Goal: Information Seeking & Learning: Learn about a topic

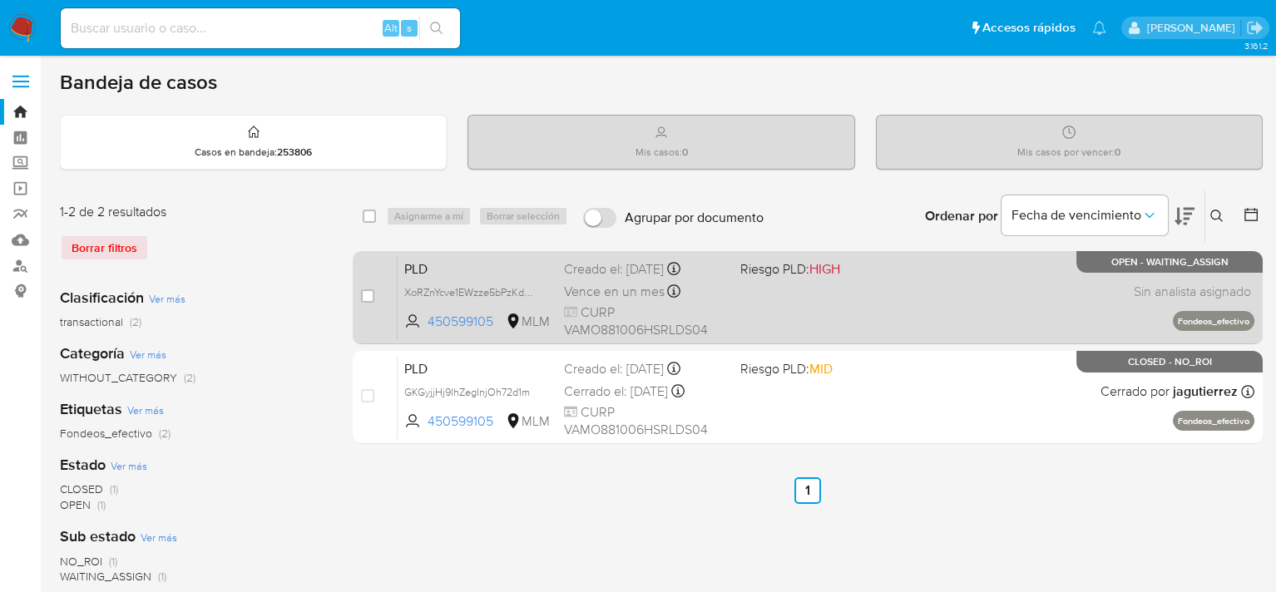
click at [819, 294] on div "PLD XoRZnYcve1EWzze5bPzKdKV0 450599105 MLM Riesgo PLD: HIGH Creado el: 12/09/20…" at bounding box center [826, 297] width 857 height 84
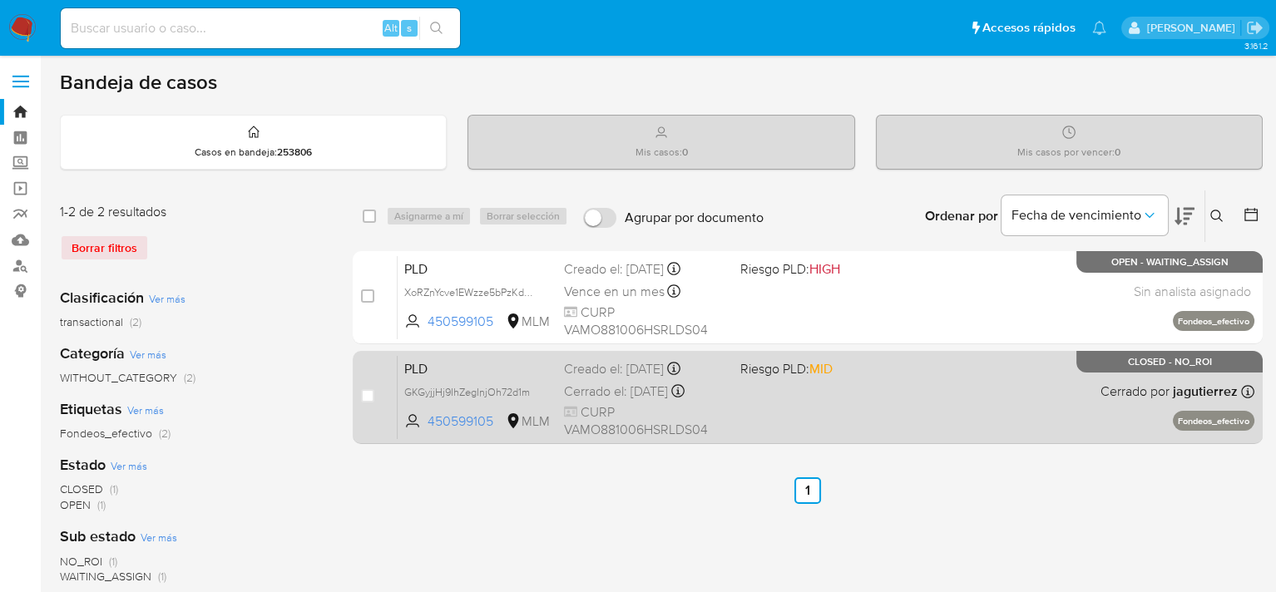
click at [684, 392] on icon at bounding box center [677, 391] width 13 height 13
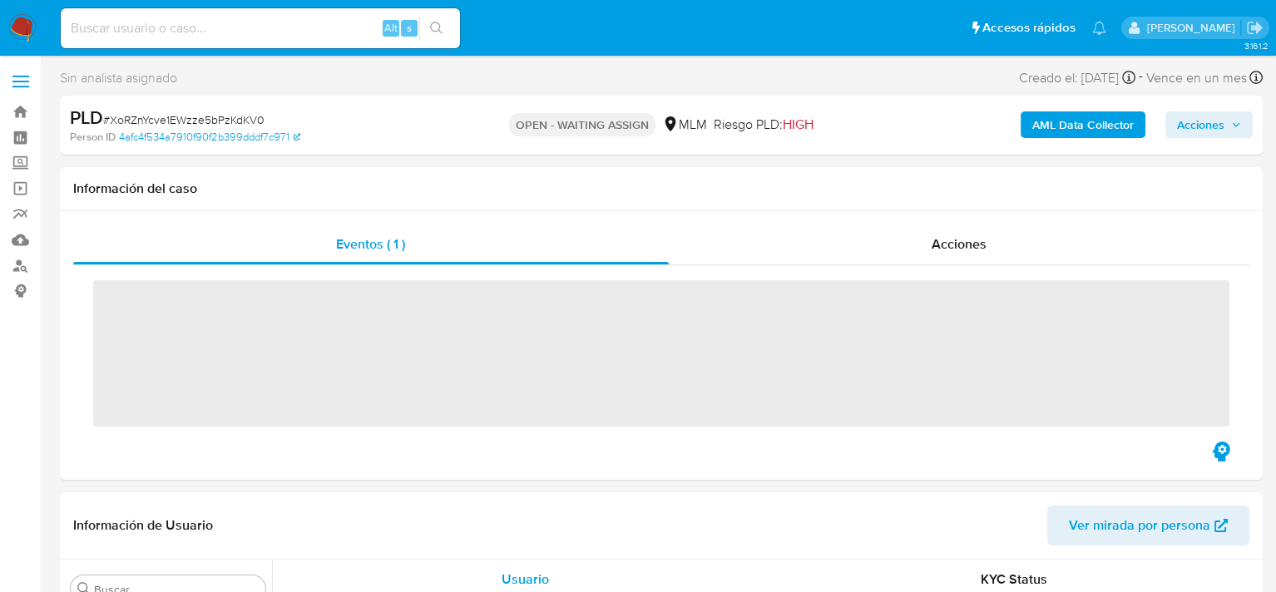
scroll to position [783, 0]
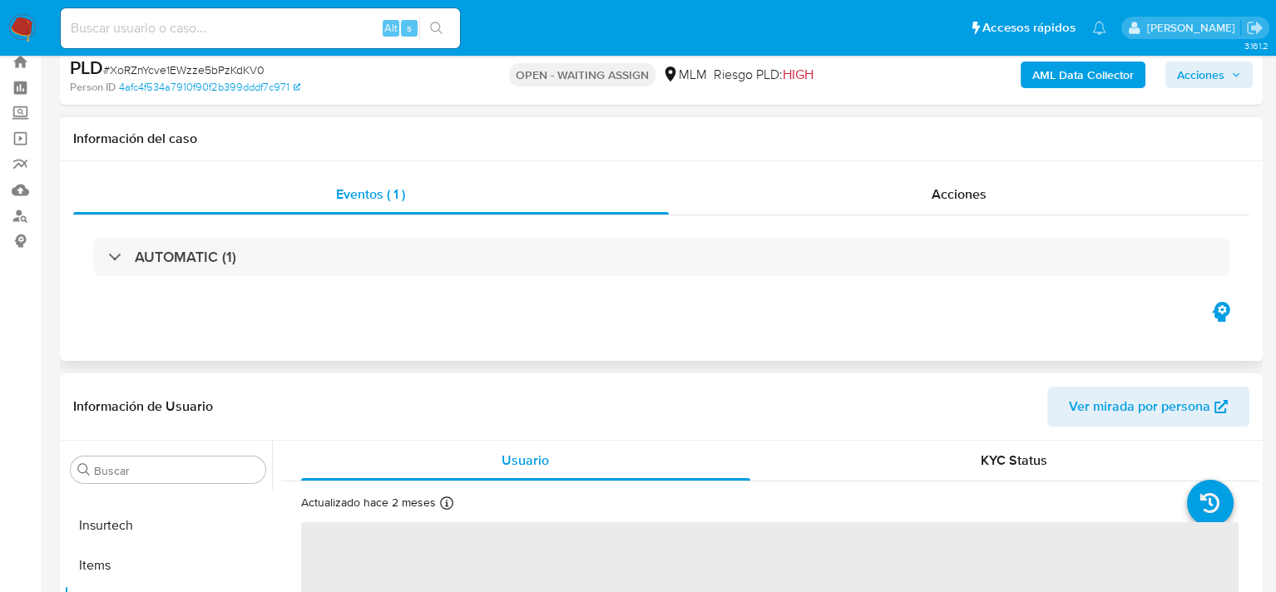
select select "10"
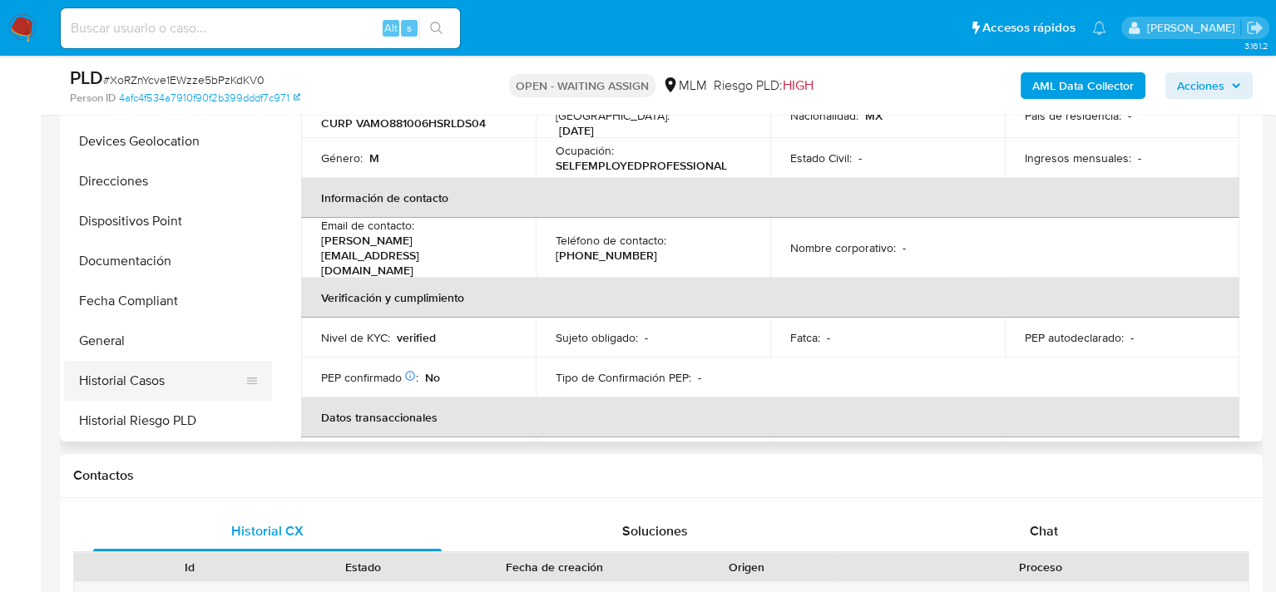
scroll to position [200, 0]
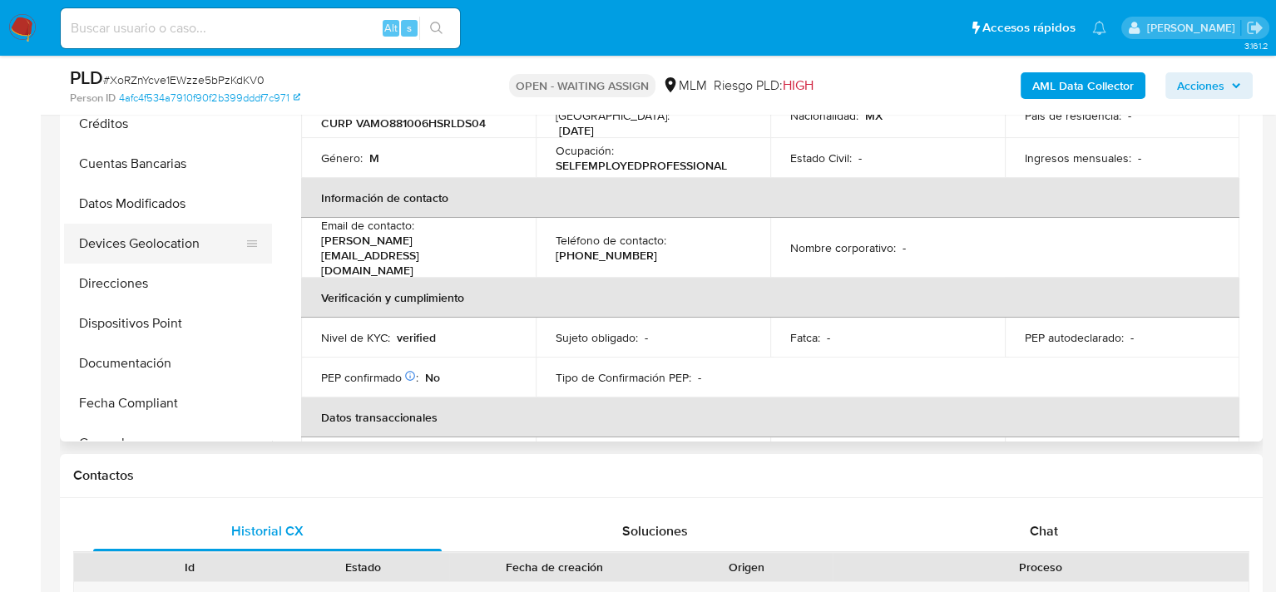
click at [131, 239] on button "Devices Geolocation" at bounding box center [161, 244] width 195 height 40
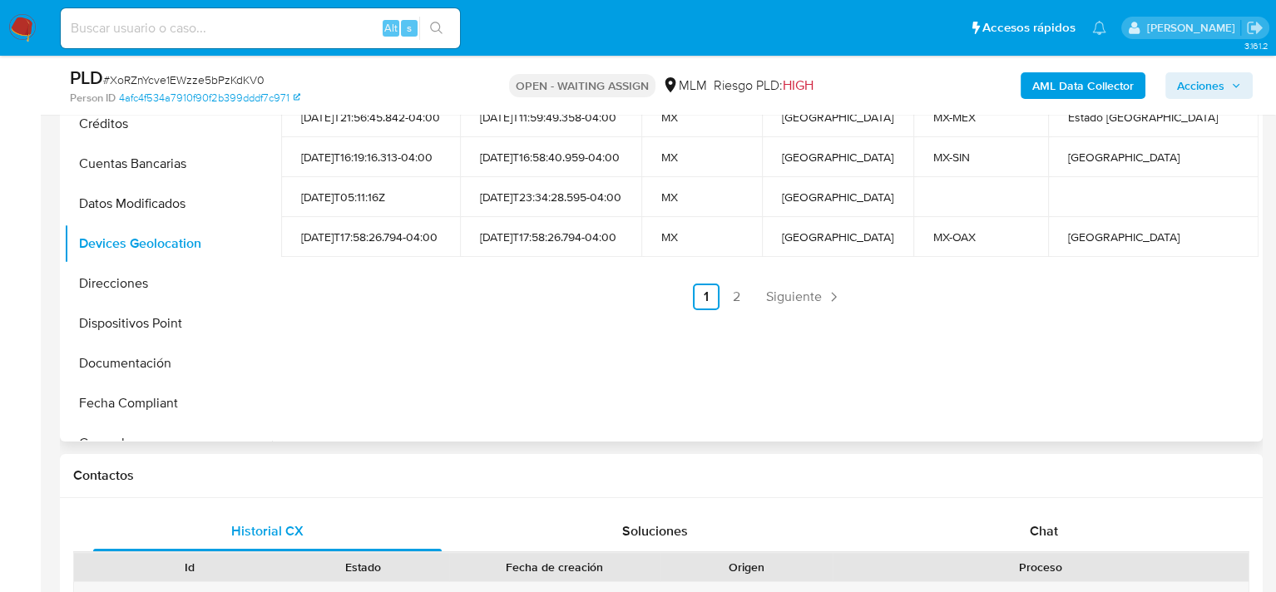
scroll to position [333, 0]
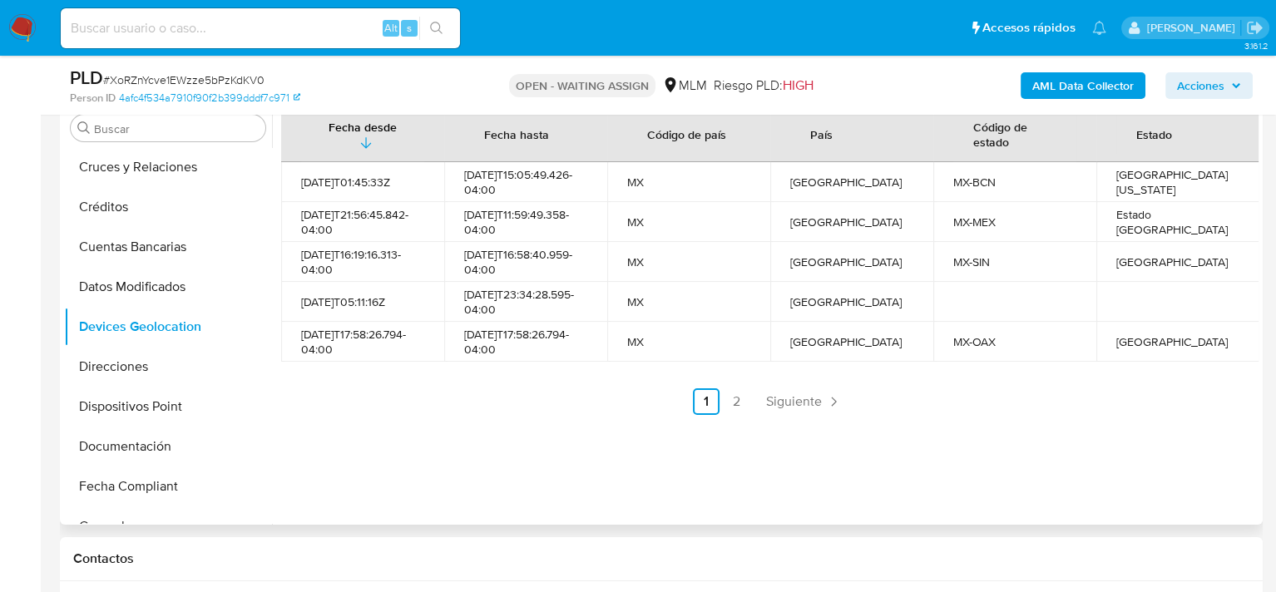
drag, startPoint x: 790, startPoint y: 401, endPoint x: 774, endPoint y: 402, distance: 15.8
click at [790, 401] on span "Siguiente" at bounding box center [794, 401] width 56 height 13
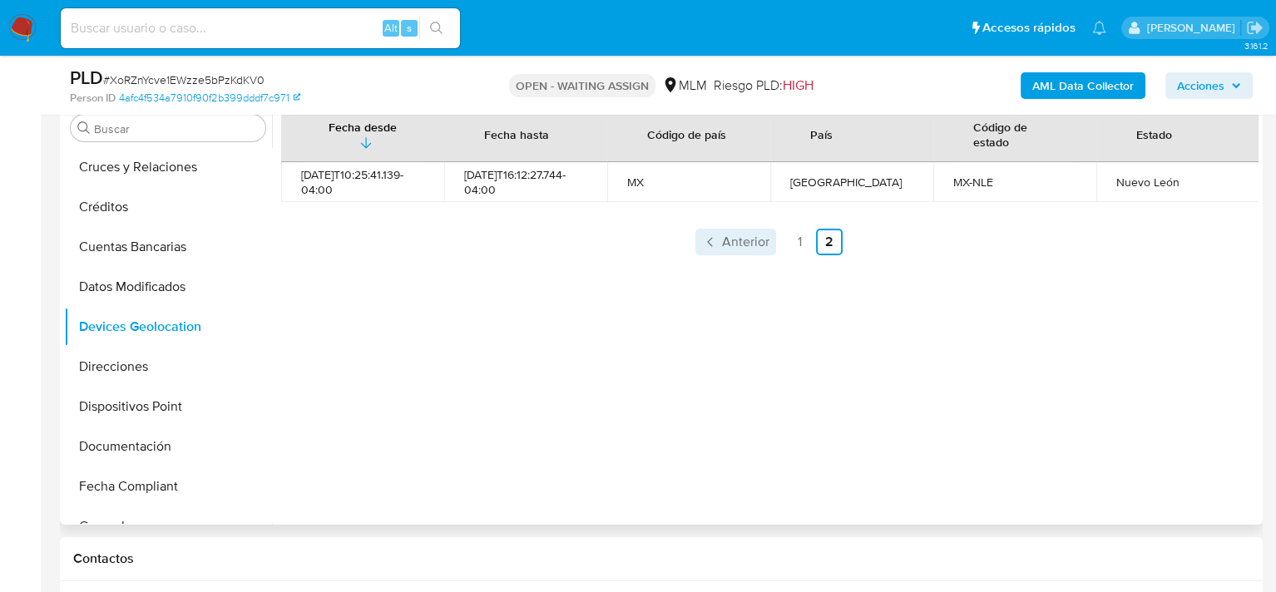
click at [749, 248] on span "Anterior" at bounding box center [745, 241] width 47 height 13
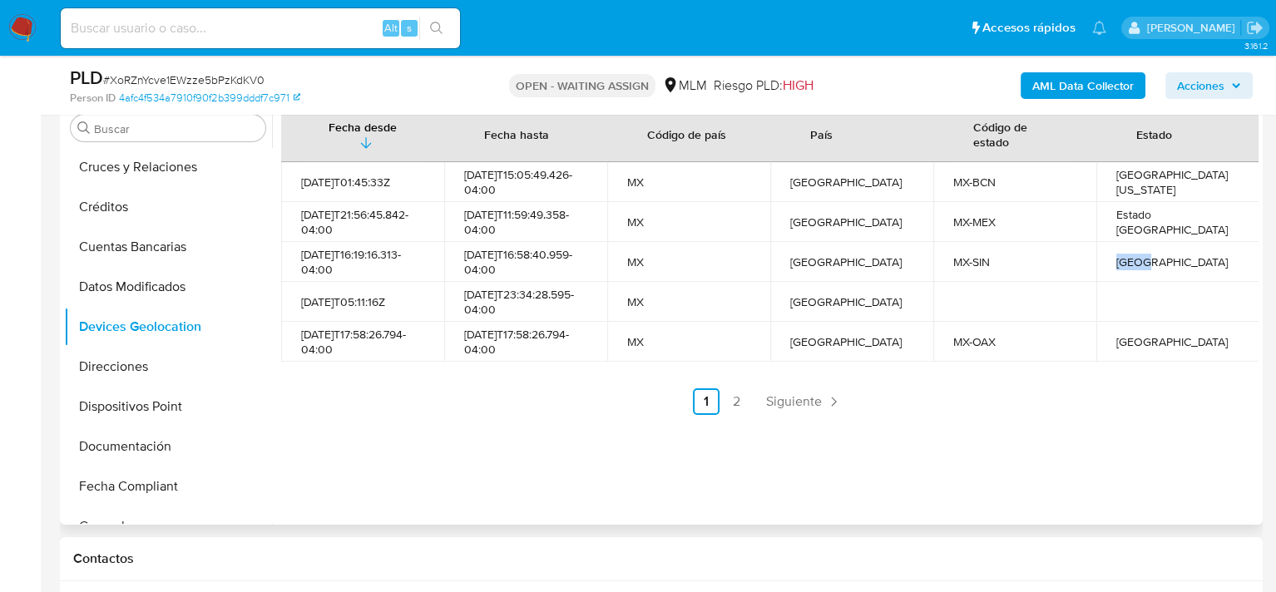
drag, startPoint x: 1075, startPoint y: 271, endPoint x: 1139, endPoint y: 274, distance: 63.3
click at [1139, 274] on tr "2025-03-15T16:19:16.313-04:00 2025-09-13T16:58:40.959-04:00 MX México MX-SIN Si…" at bounding box center [770, 262] width 978 height 40
click at [926, 429] on div "Fecha desde Fecha hasta Código de país País Código de estado Estado 2021-08-01T…" at bounding box center [765, 312] width 986 height 426
click at [792, 403] on span "Siguiente" at bounding box center [794, 401] width 56 height 13
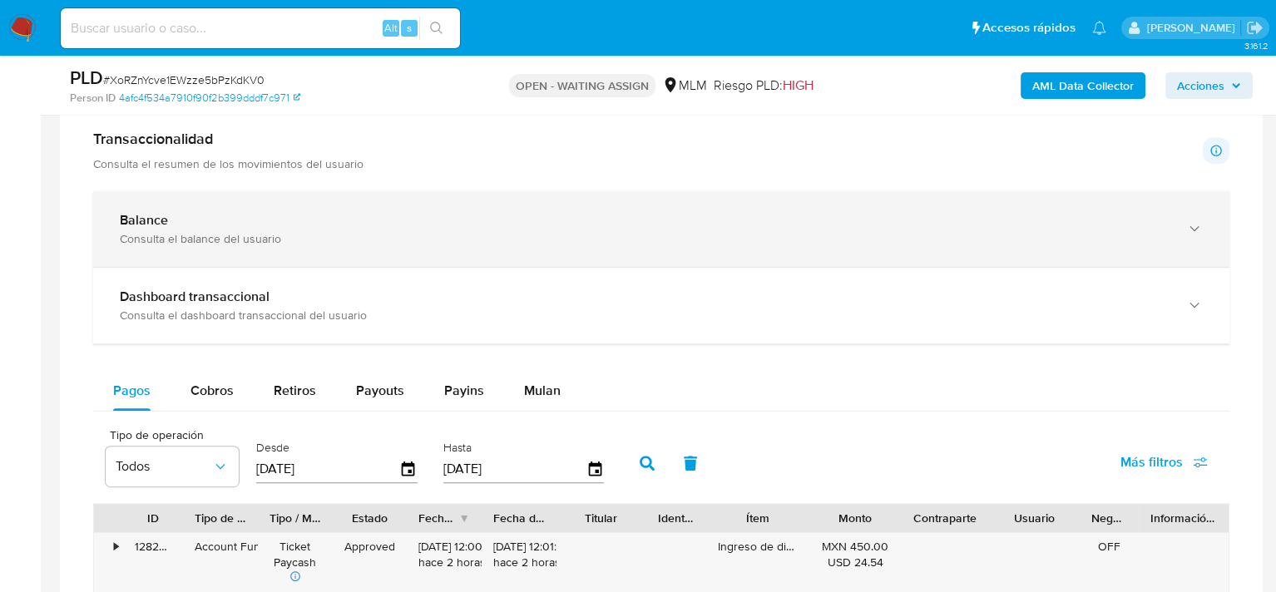
scroll to position [998, 0]
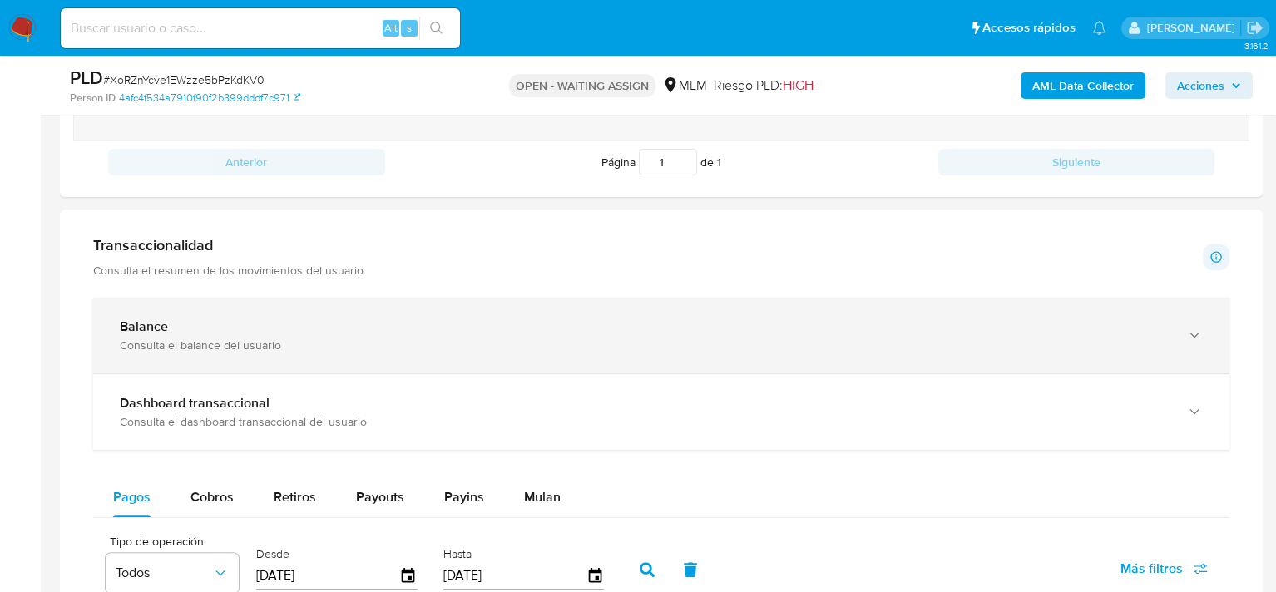
click at [269, 311] on div "Balance Consulta el balance del usuario" at bounding box center [661, 336] width 1136 height 76
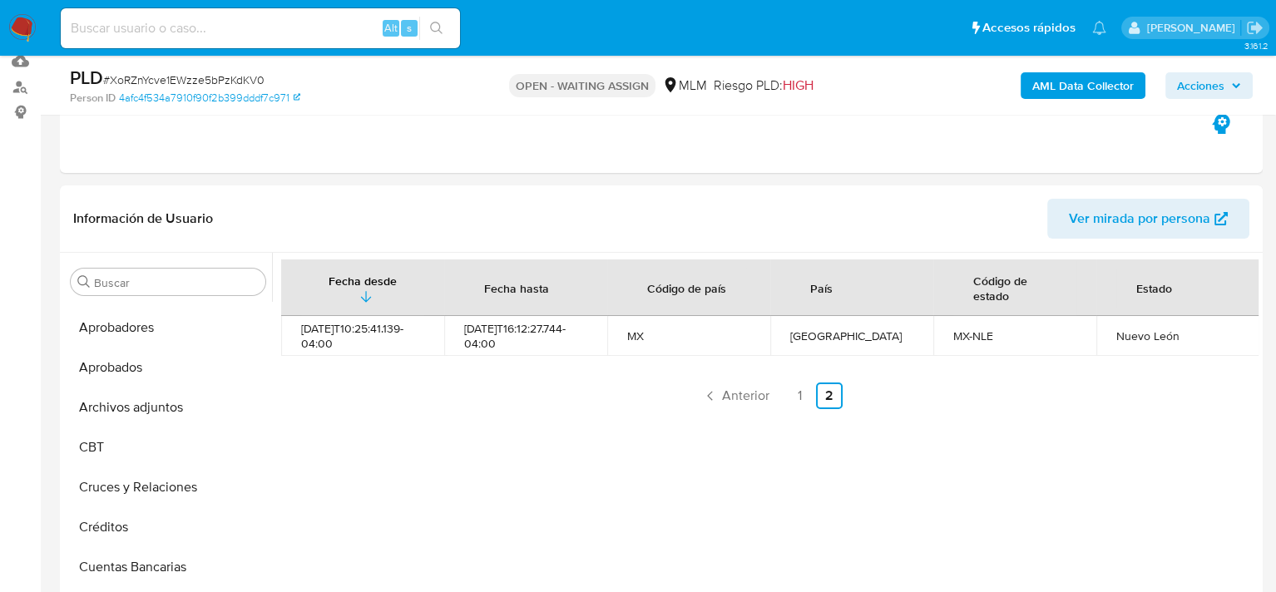
scroll to position [665, 0]
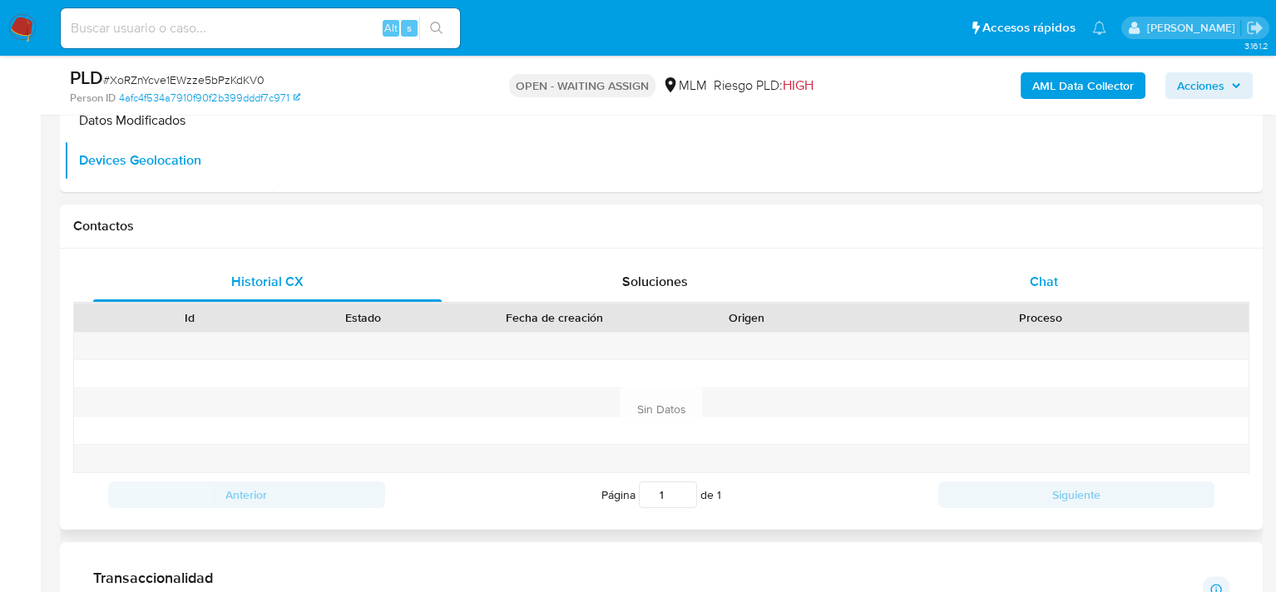
click at [999, 272] on div "Chat" at bounding box center [1043, 282] width 348 height 40
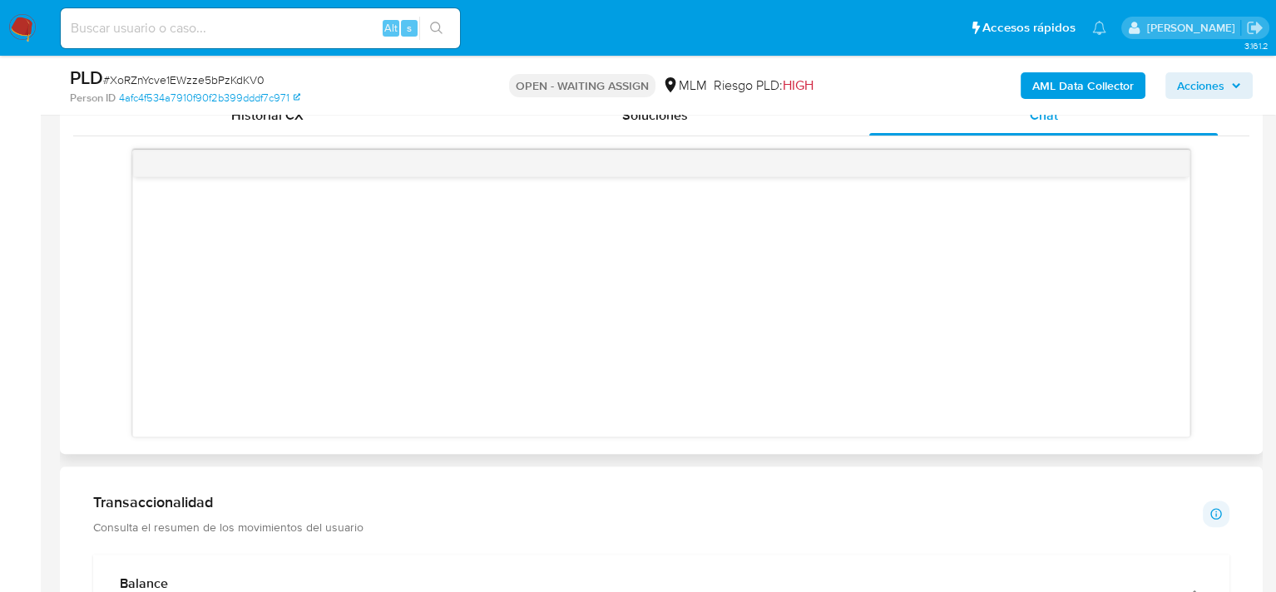
scroll to position [748, 0]
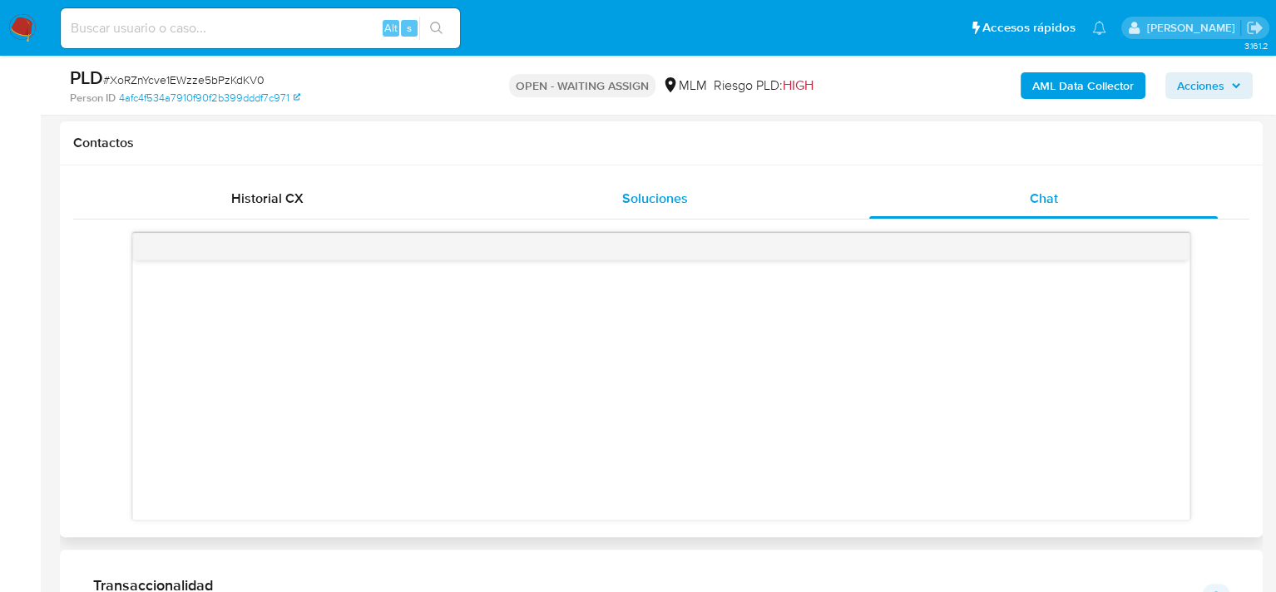
click at [664, 203] on span "Soluciones" at bounding box center [655, 198] width 66 height 19
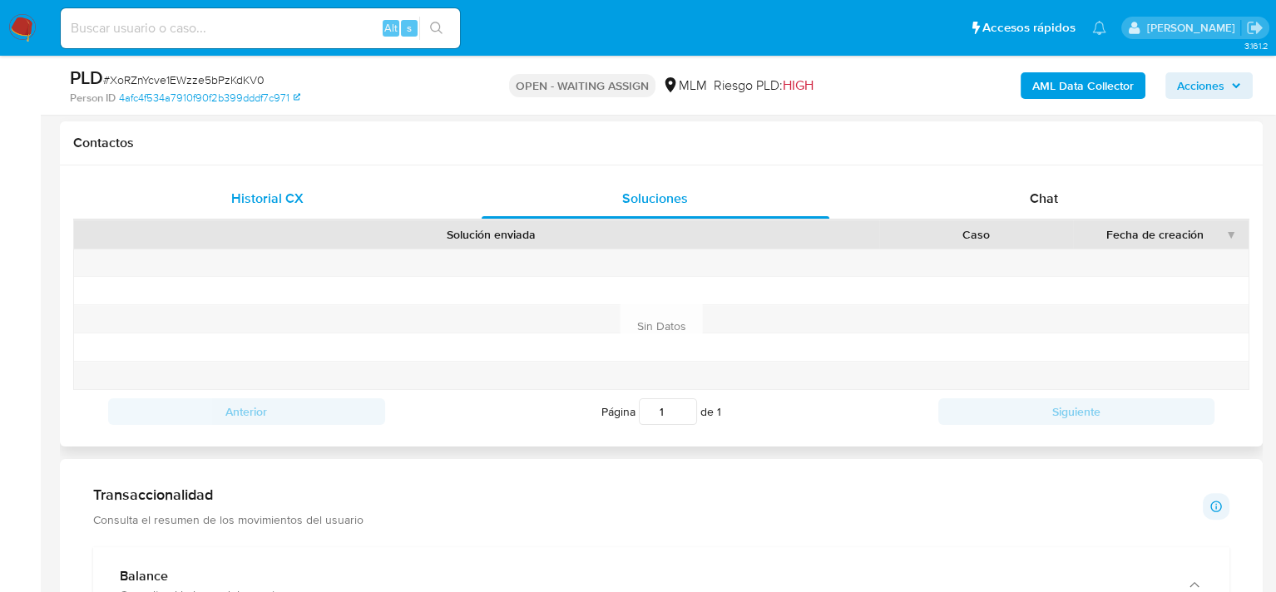
click at [284, 210] on div "Historial CX" at bounding box center [267, 199] width 348 height 40
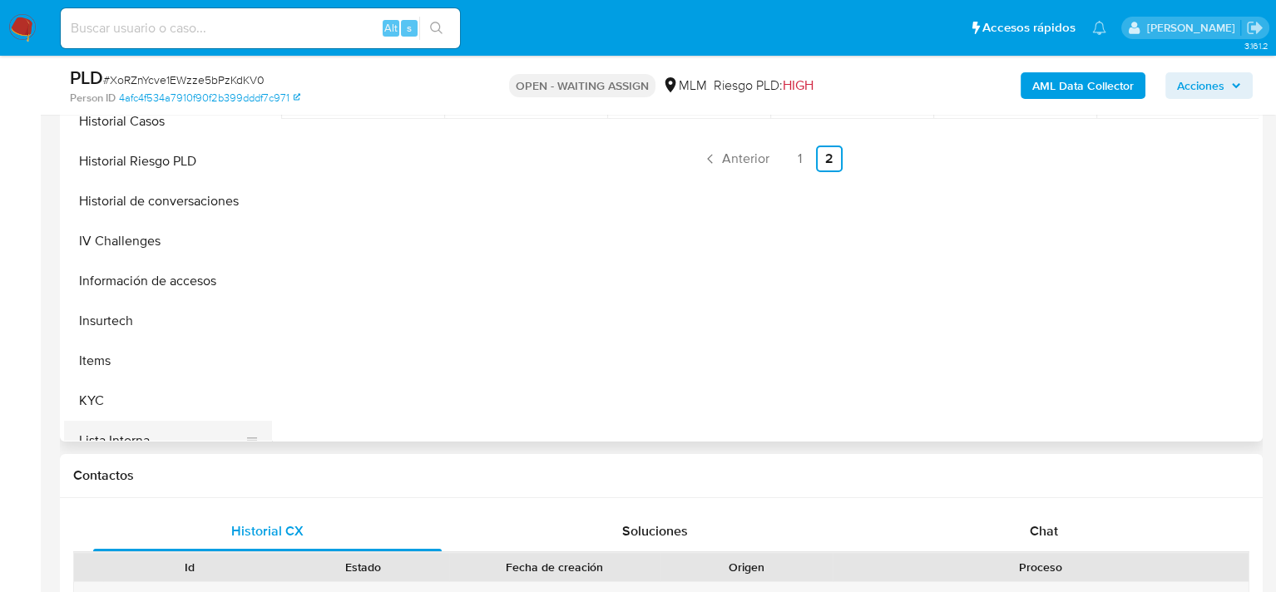
scroll to position [665, 0]
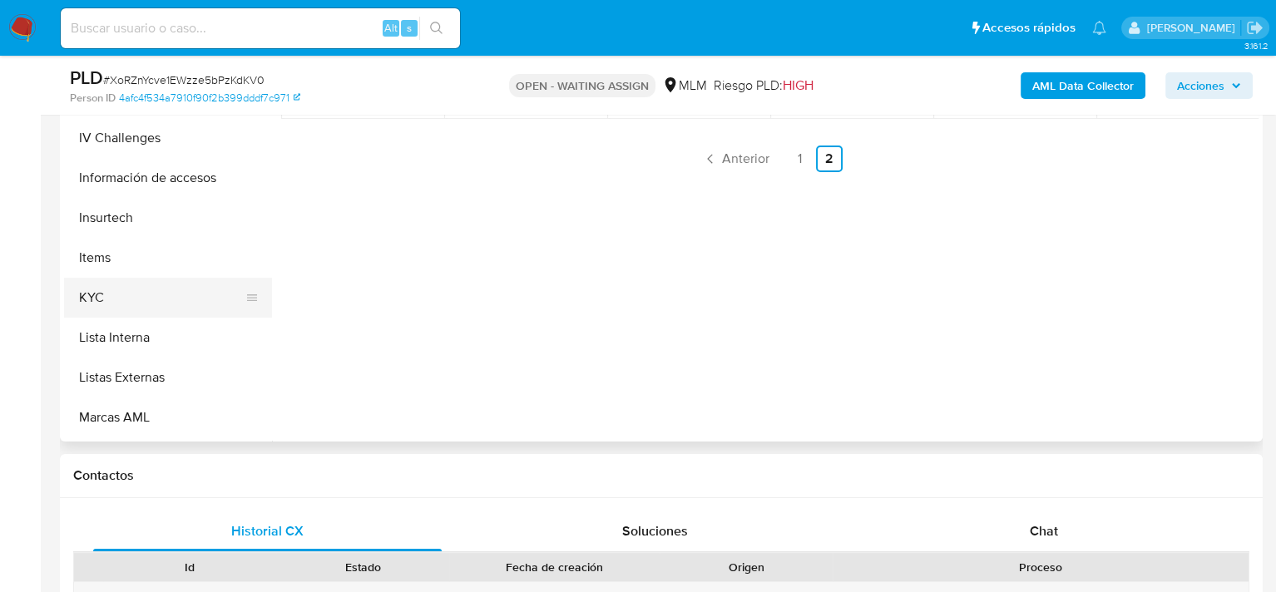
click at [118, 294] on button "KYC" at bounding box center [161, 298] width 195 height 40
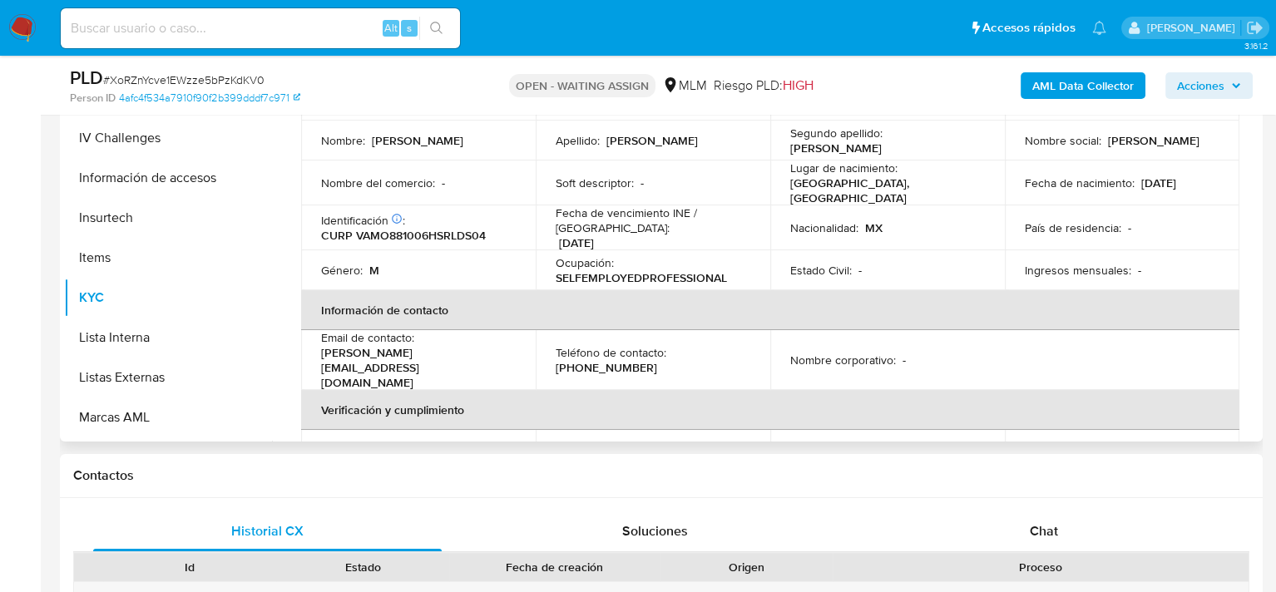
scroll to position [83, 0]
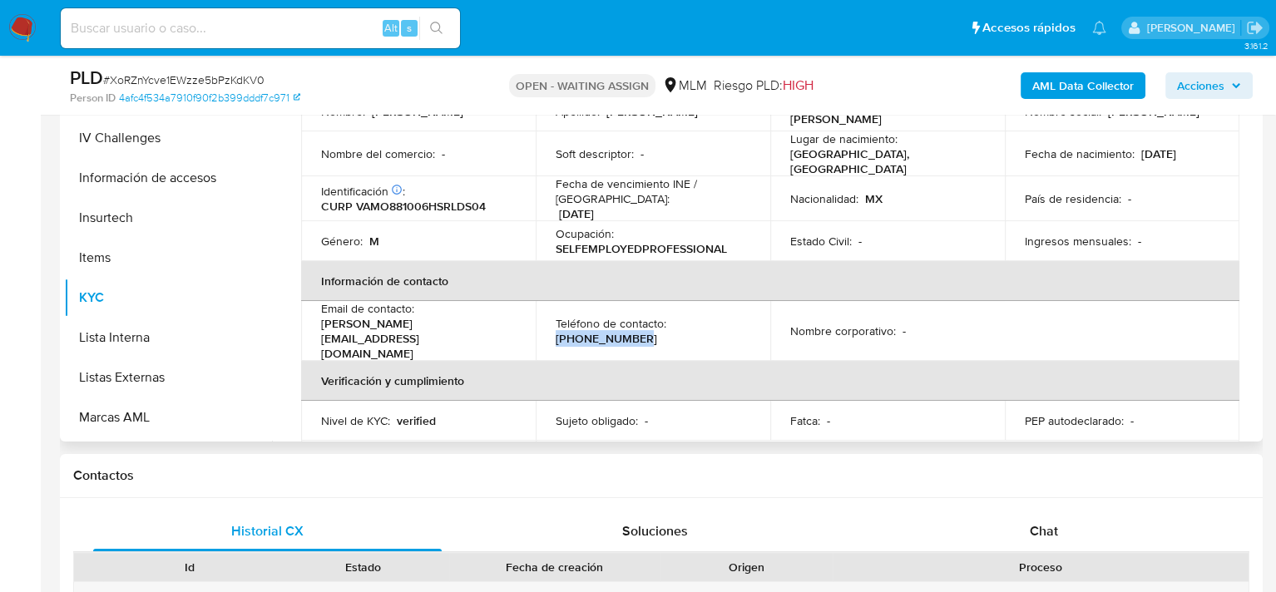
drag, startPoint x: 553, startPoint y: 321, endPoint x: 647, endPoint y: 322, distance: 94.0
click at [647, 322] on td "Teléfono de contacto : (646) 2089401" at bounding box center [653, 331] width 235 height 60
copy p "[PHONE_NUMBER]"
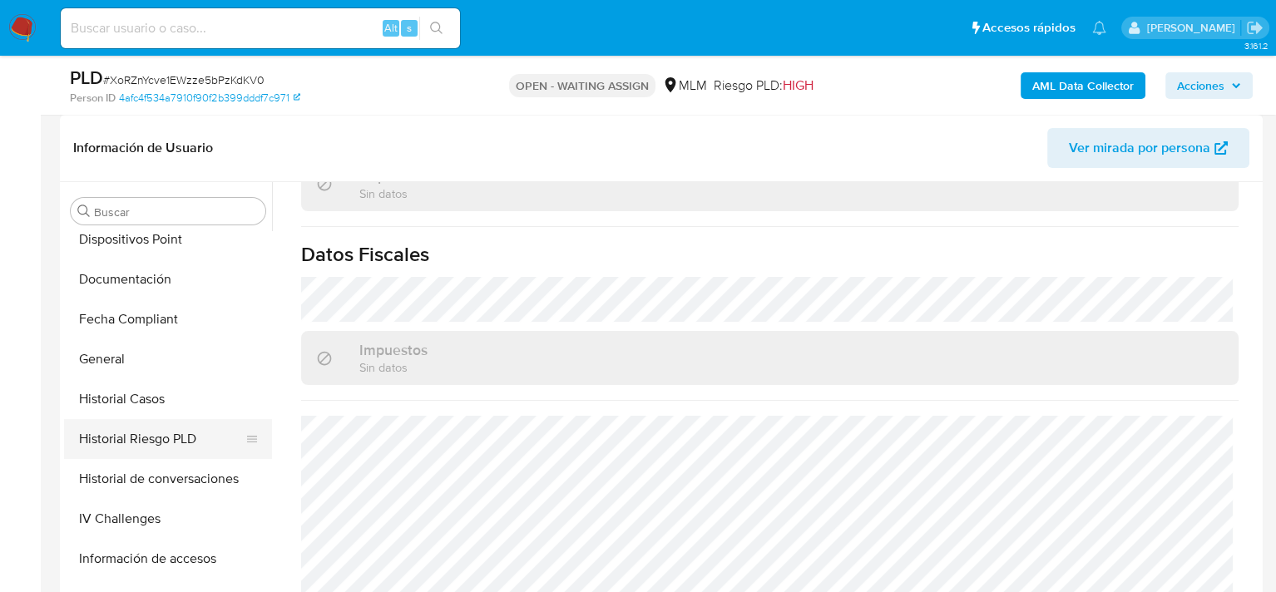
scroll to position [450, 0]
click at [147, 285] on button "Documentación" at bounding box center [161, 280] width 195 height 40
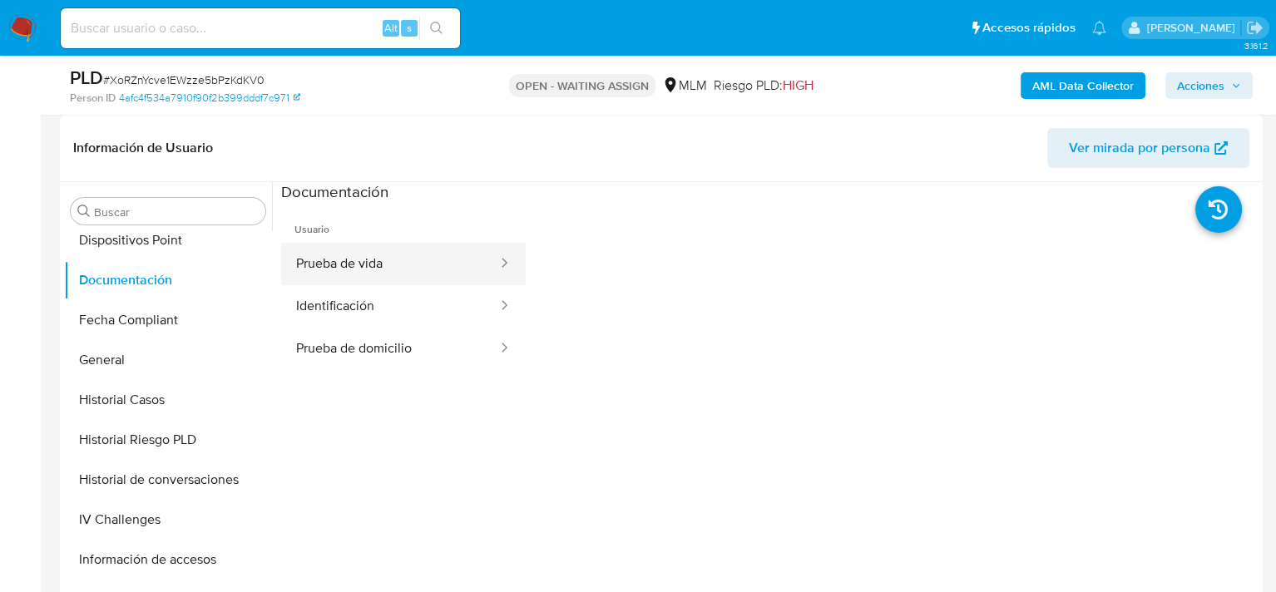
click at [400, 268] on button "Prueba de vida" at bounding box center [390, 264] width 218 height 42
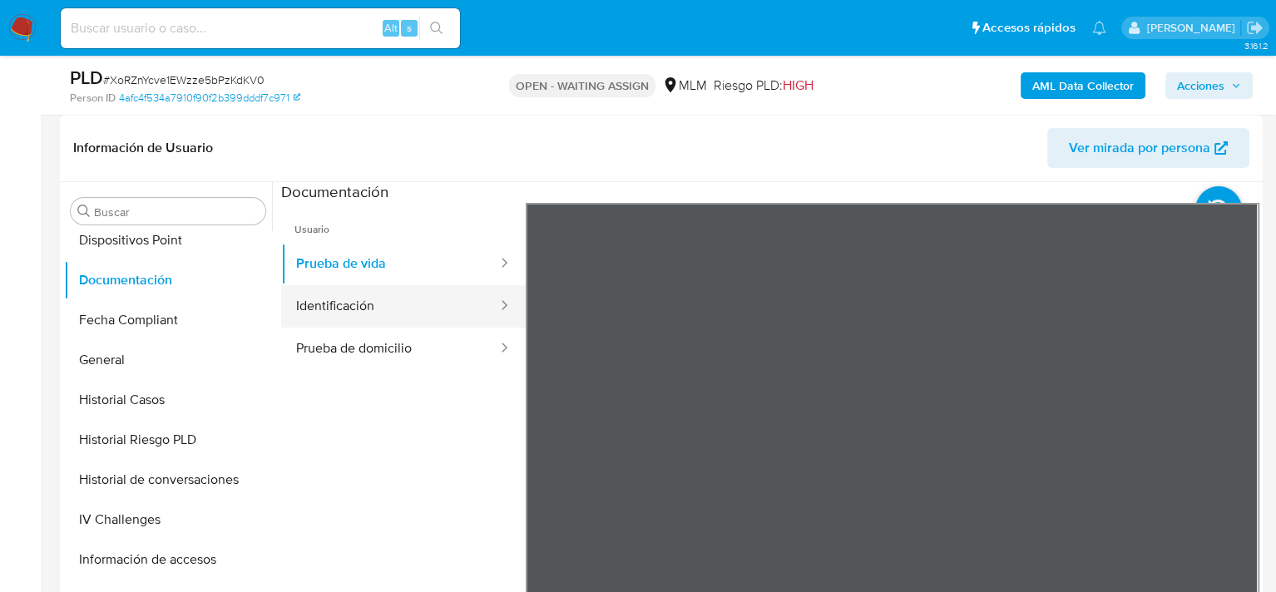
click at [352, 308] on button "Identificación" at bounding box center [390, 306] width 218 height 42
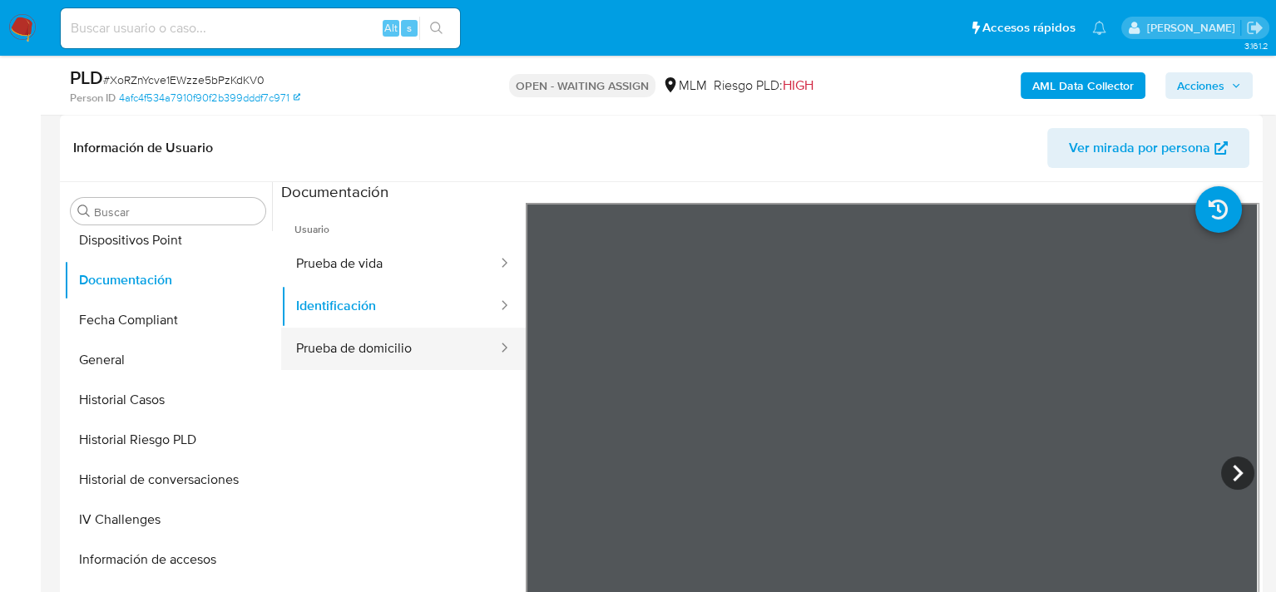
click at [417, 352] on button "Prueba de domicilio" at bounding box center [390, 349] width 218 height 42
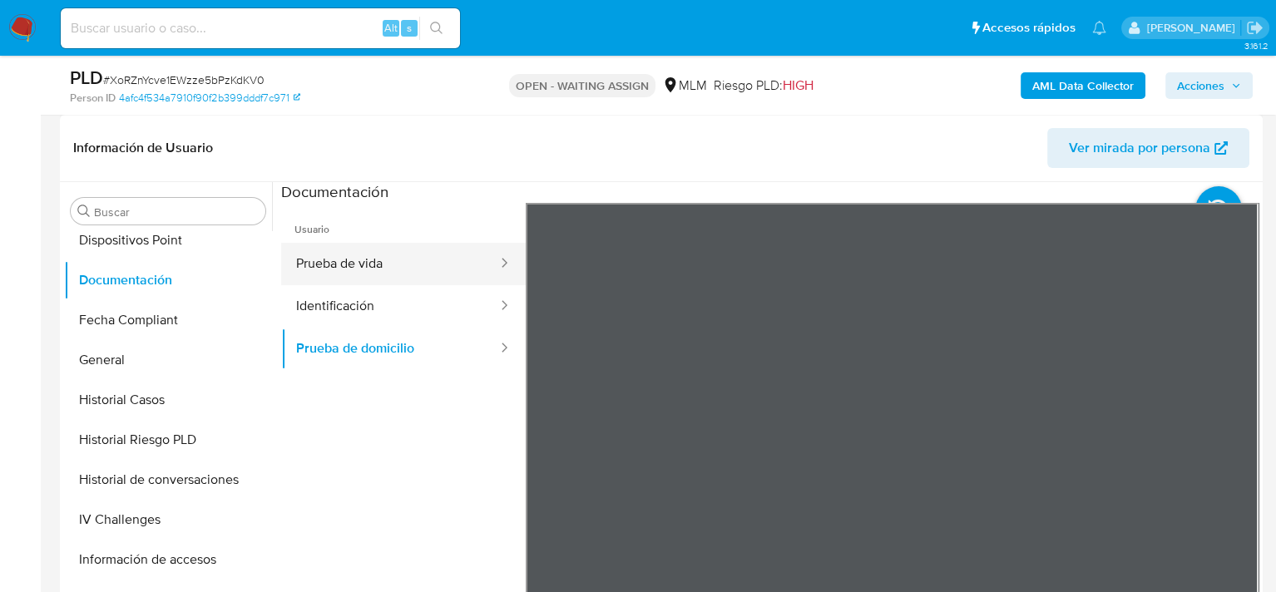
click at [402, 265] on button "Prueba de vida" at bounding box center [390, 264] width 218 height 42
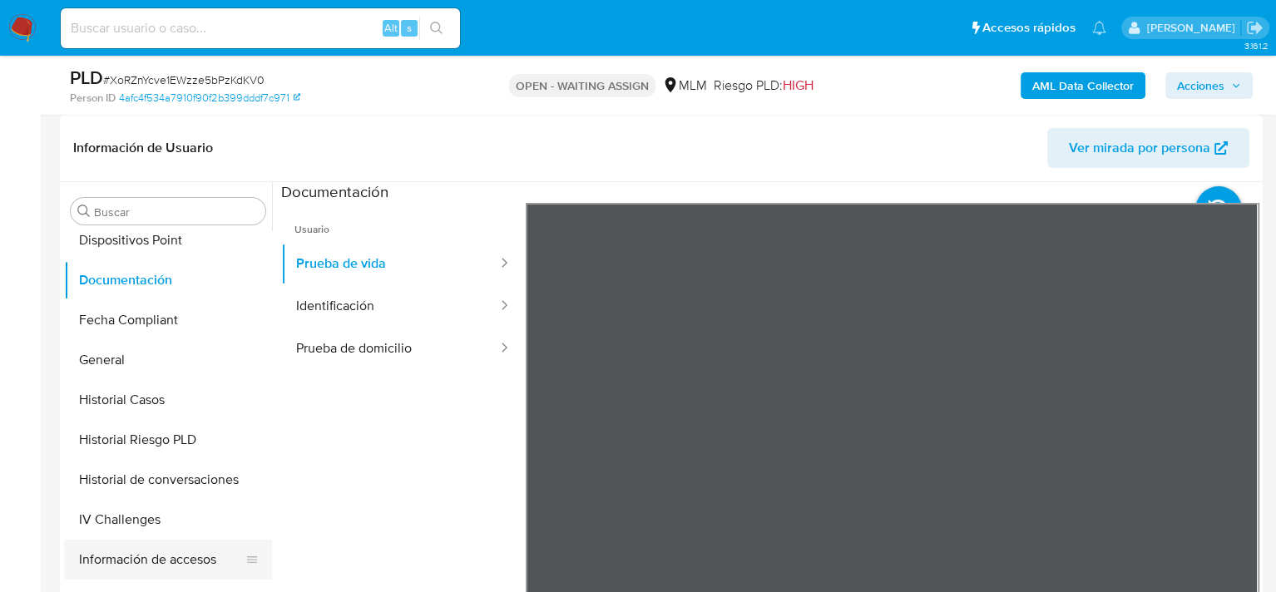
scroll to position [616, 0]
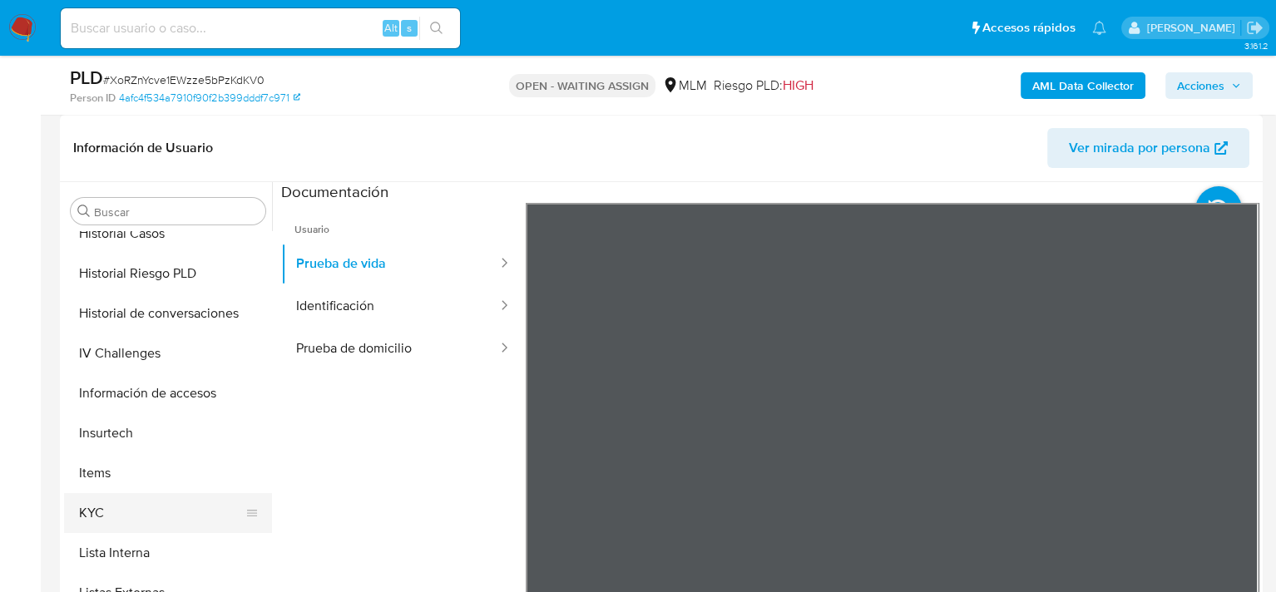
click at [128, 501] on button "KYC" at bounding box center [161, 513] width 195 height 40
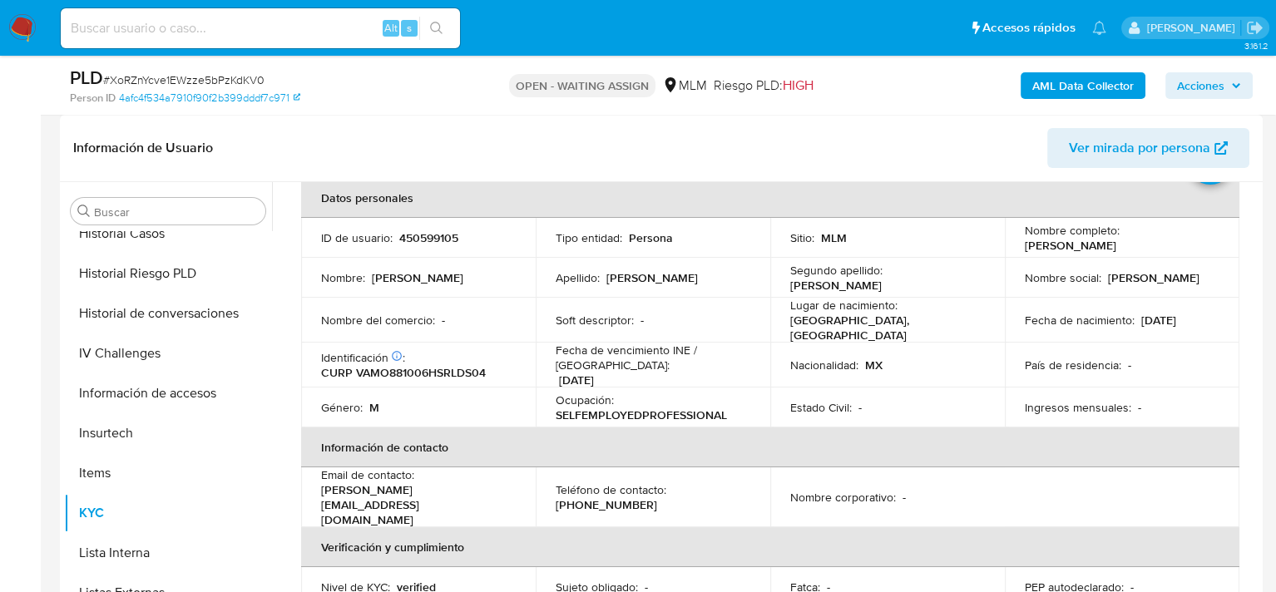
scroll to position [0, 0]
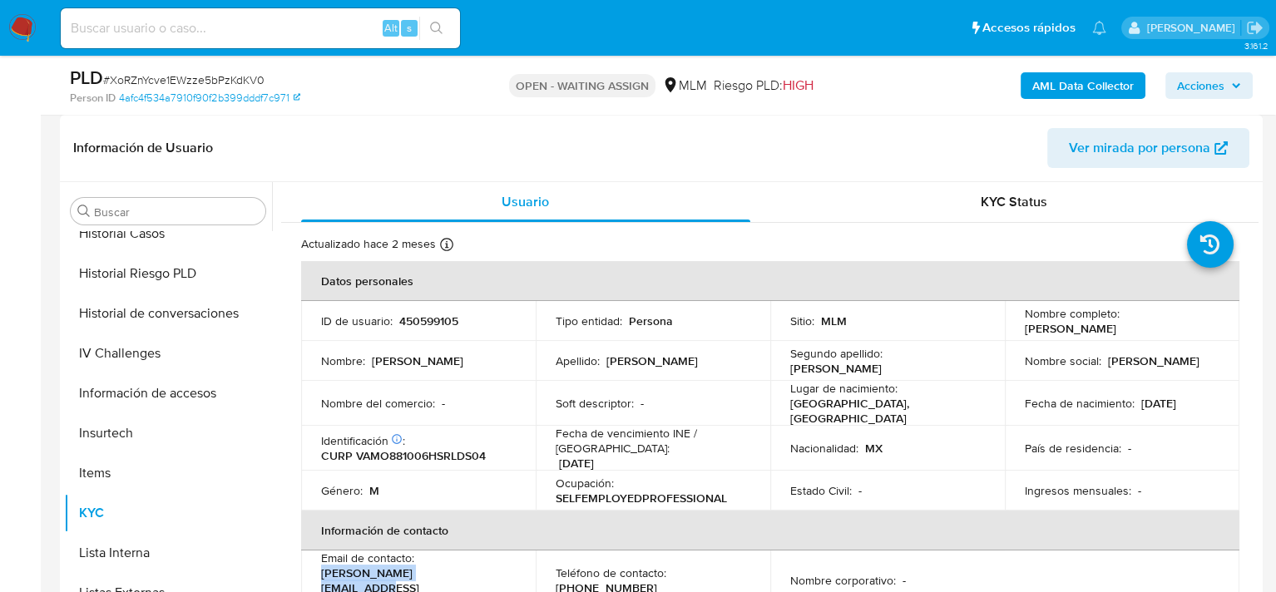
drag, startPoint x: 323, startPoint y: 571, endPoint x: 465, endPoint y: 575, distance: 142.2
click at [465, 575] on div "Email de contacto : osvaldo_vlza@hotmail.com" at bounding box center [418, 581] width 195 height 60
copy p "[PERSON_NAME][EMAIL_ADDRESS][DOMAIN_NAME]"
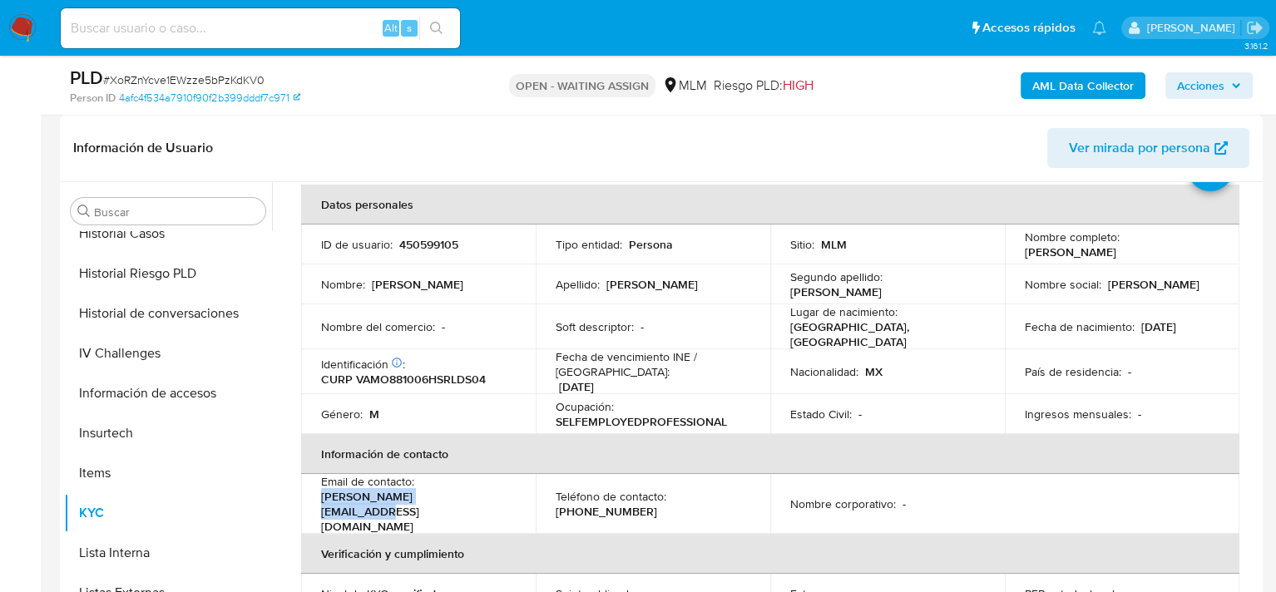
scroll to position [166, 0]
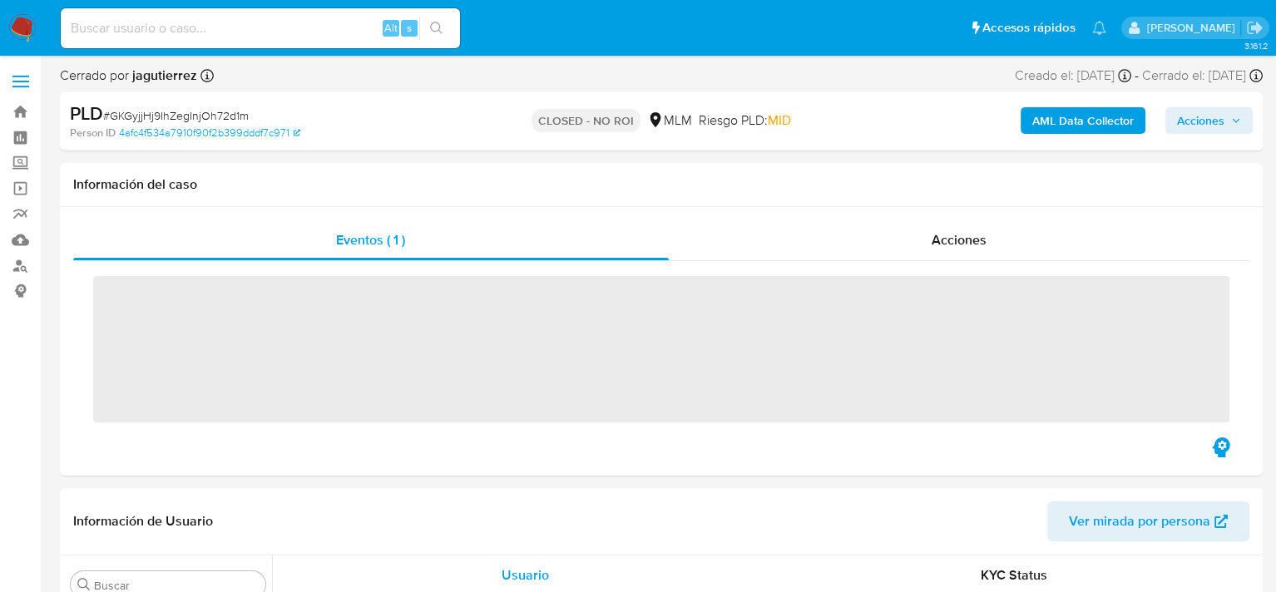
scroll to position [783, 0]
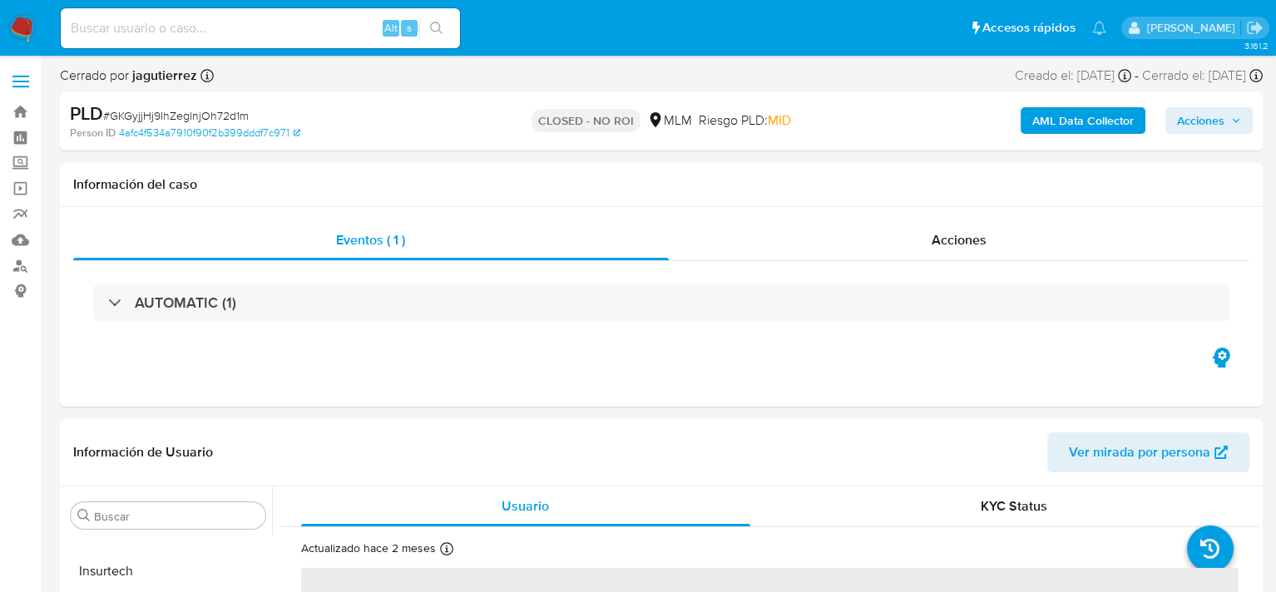
select select "10"
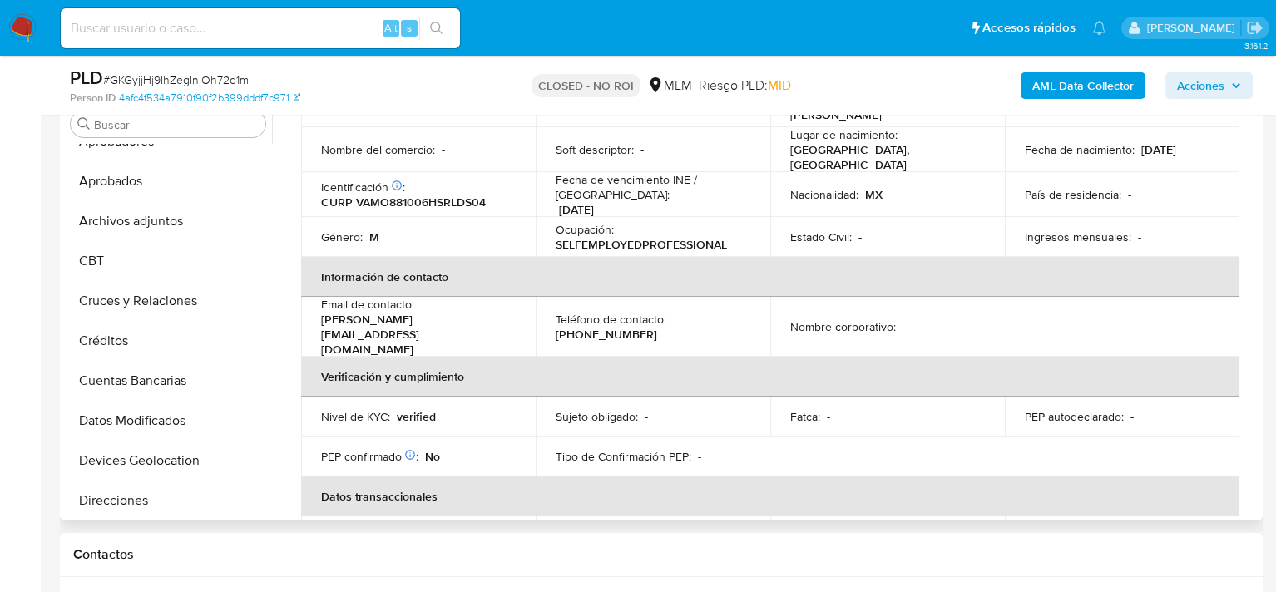
scroll to position [34, 0]
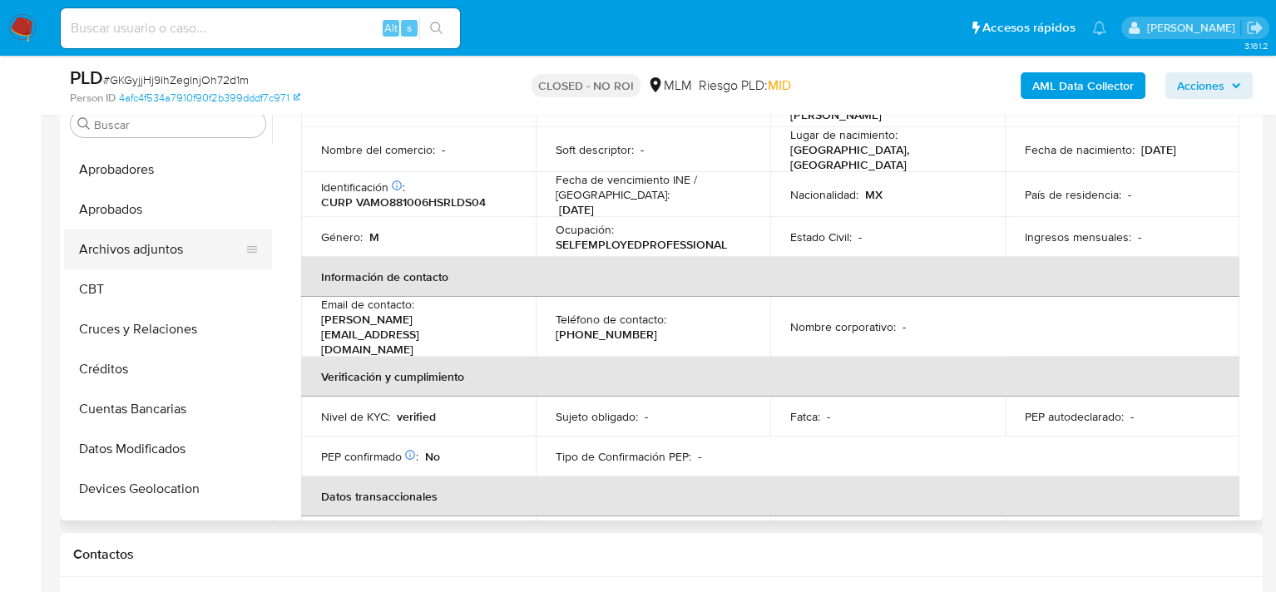
click at [156, 257] on button "Archivos adjuntos" at bounding box center [161, 250] width 195 height 40
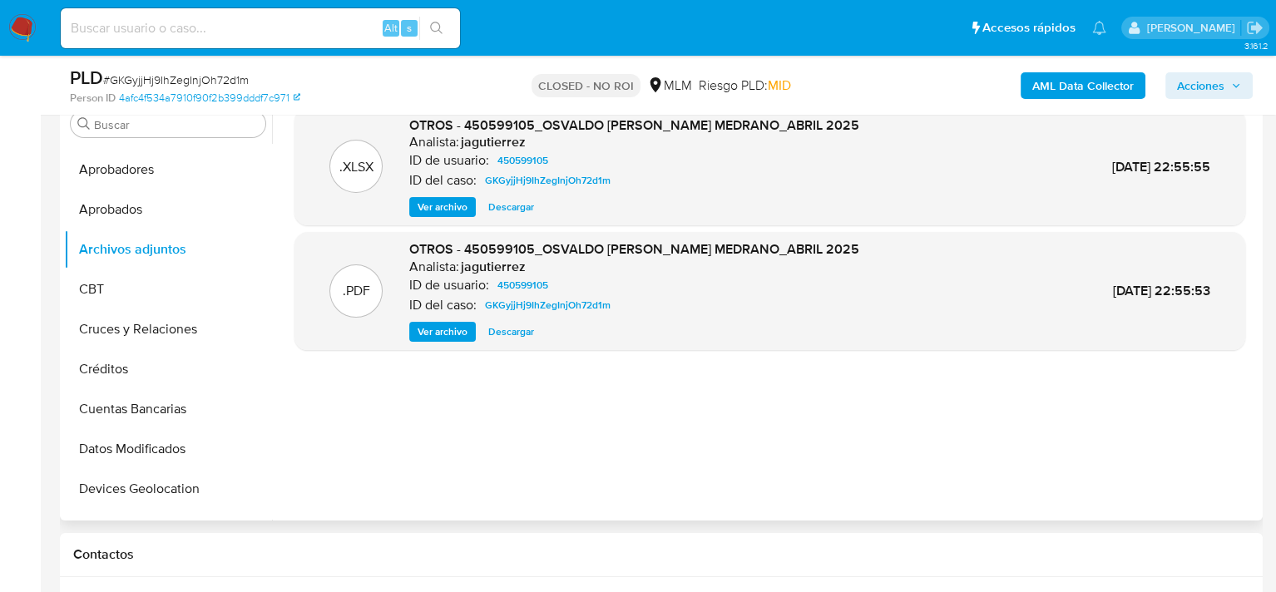
click at [448, 328] on span "Ver archivo" at bounding box center [442, 332] width 50 height 17
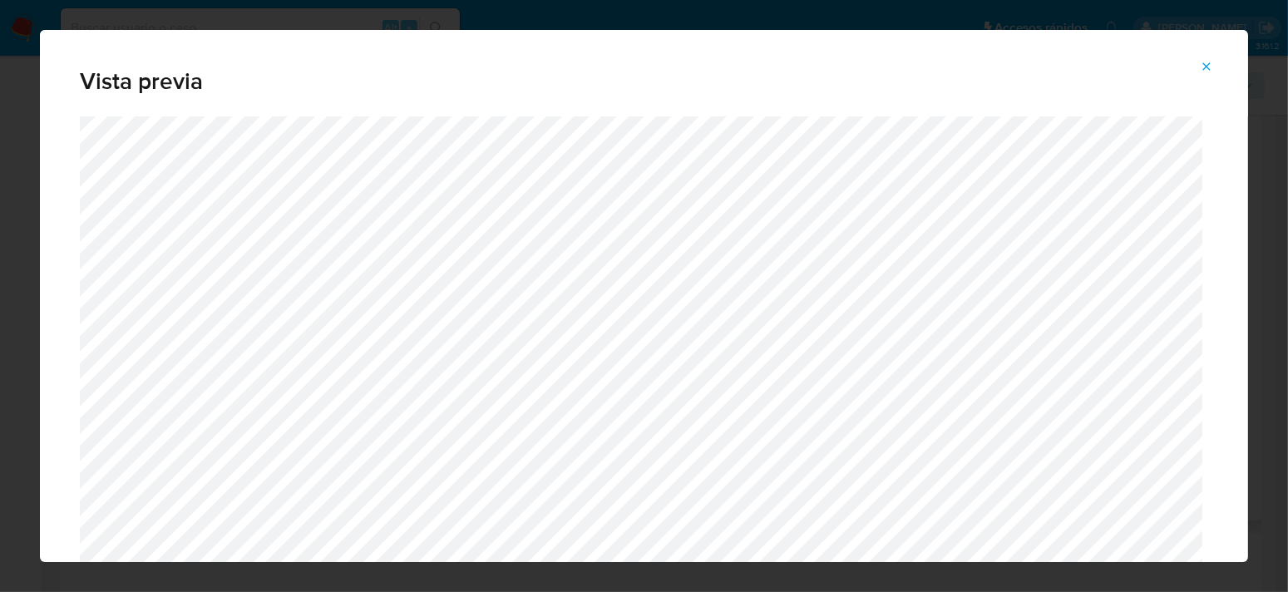
click at [1208, 60] on icon "Attachment preview" at bounding box center [1206, 66] width 13 height 13
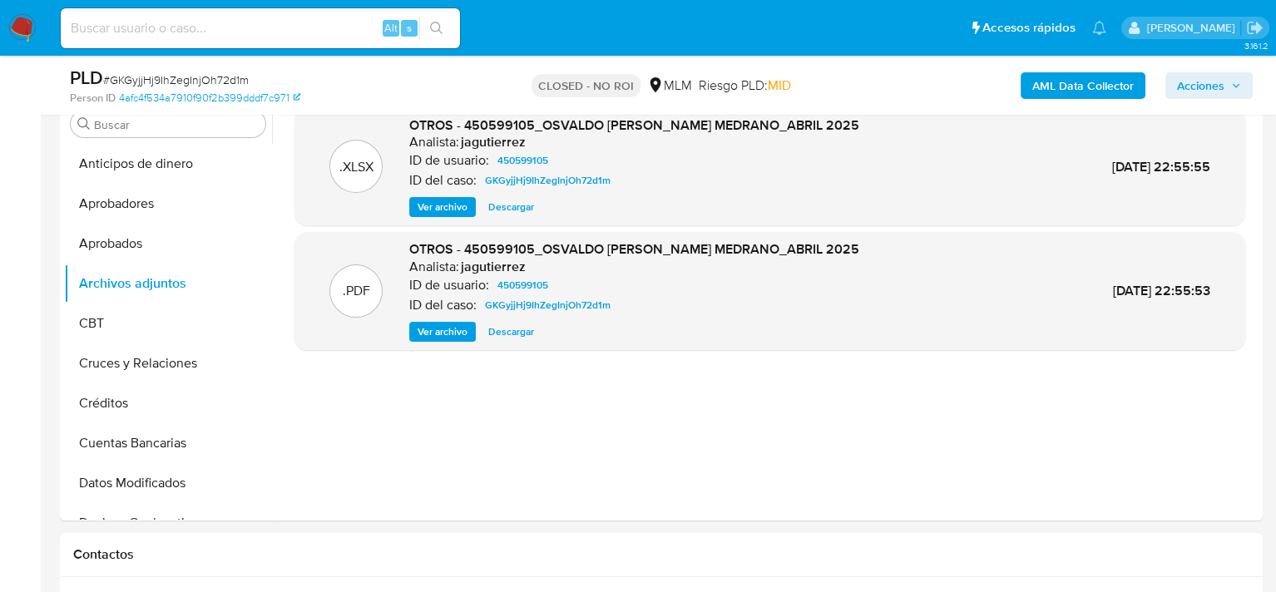
click at [450, 212] on span "Ver archivo" at bounding box center [442, 207] width 50 height 17
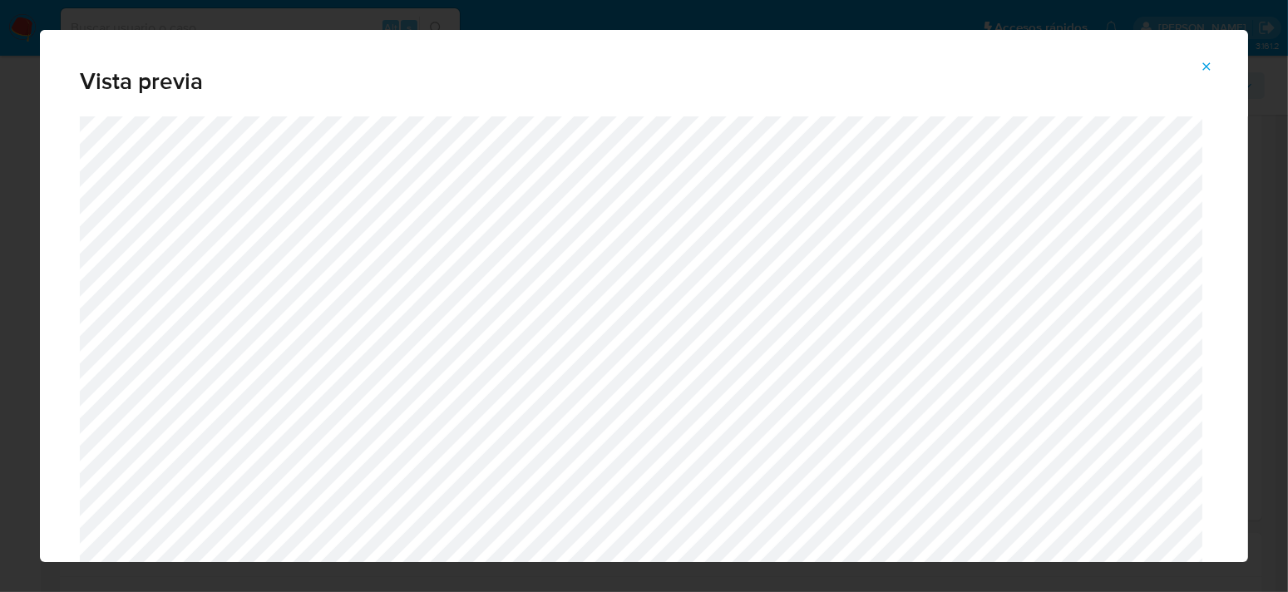
click at [1213, 62] on icon "Attachment preview" at bounding box center [1206, 66] width 13 height 13
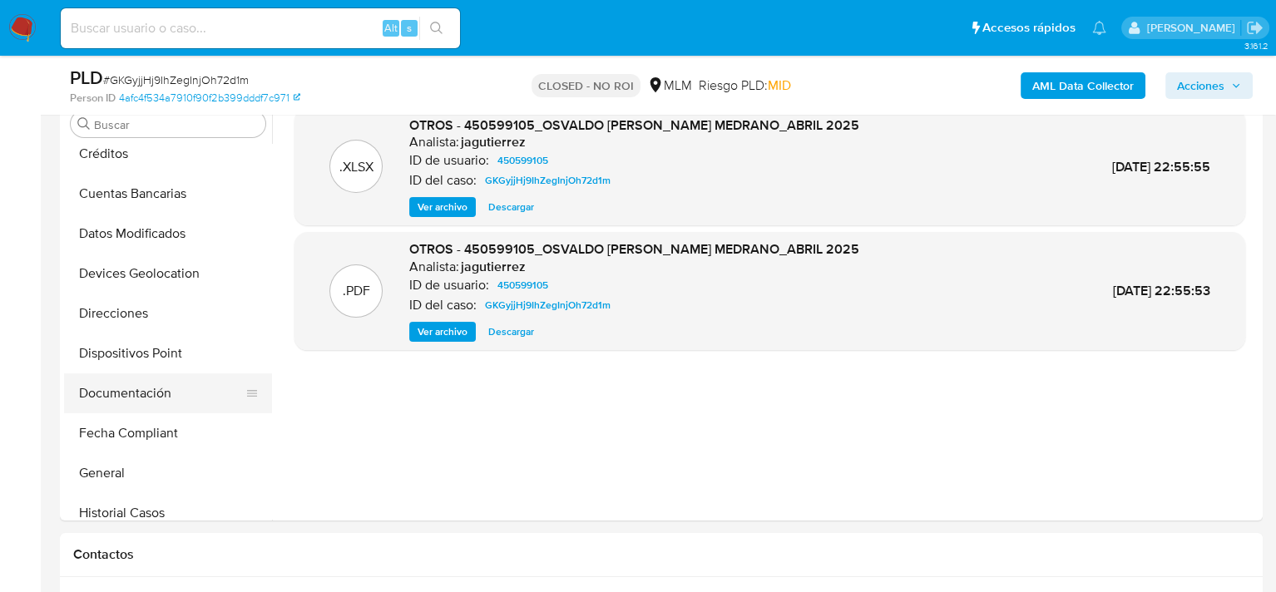
scroll to position [416, 0]
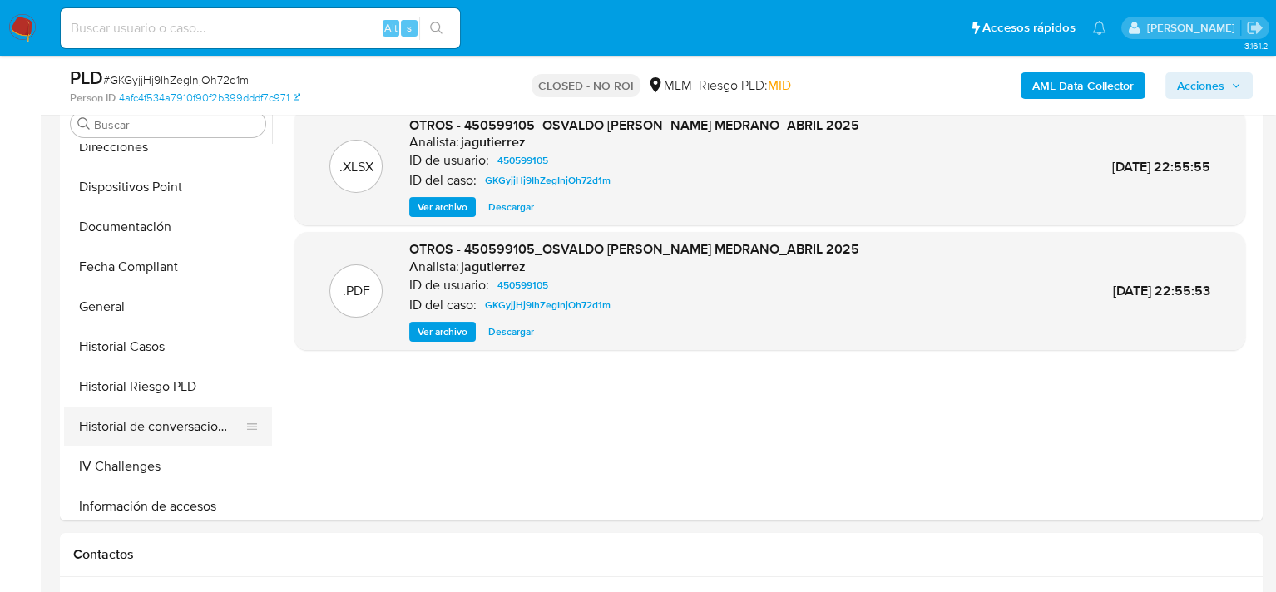
click at [156, 412] on button "Historial de conversaciones" at bounding box center [161, 427] width 195 height 40
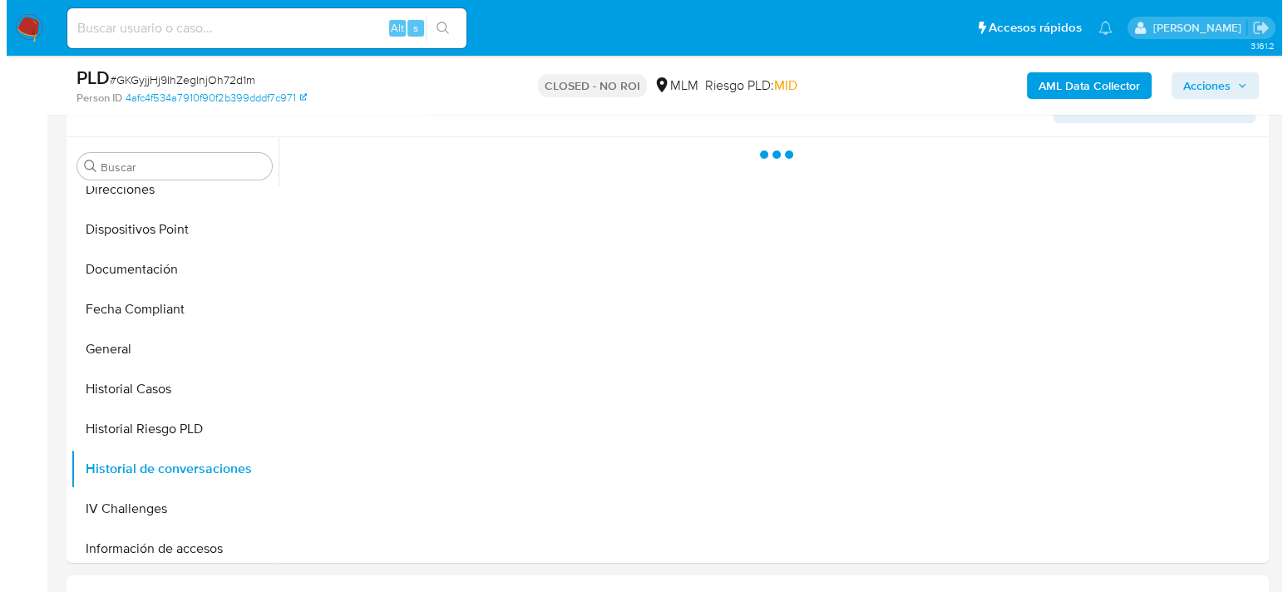
scroll to position [249, 0]
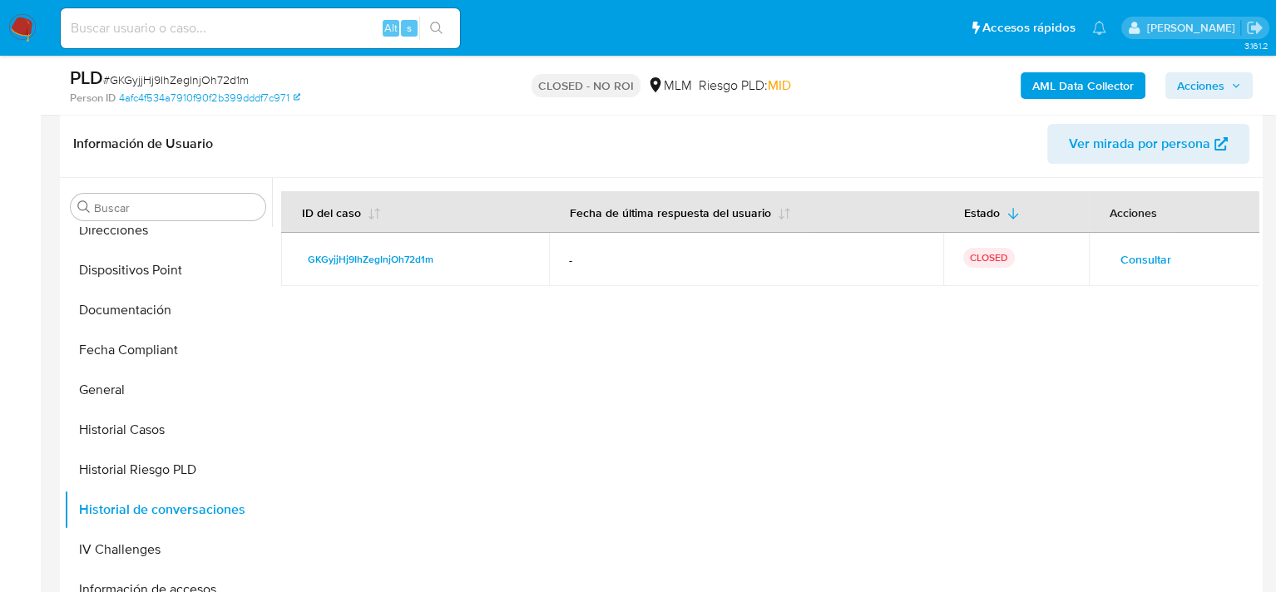
click at [1150, 260] on span "Consultar" at bounding box center [1145, 259] width 51 height 23
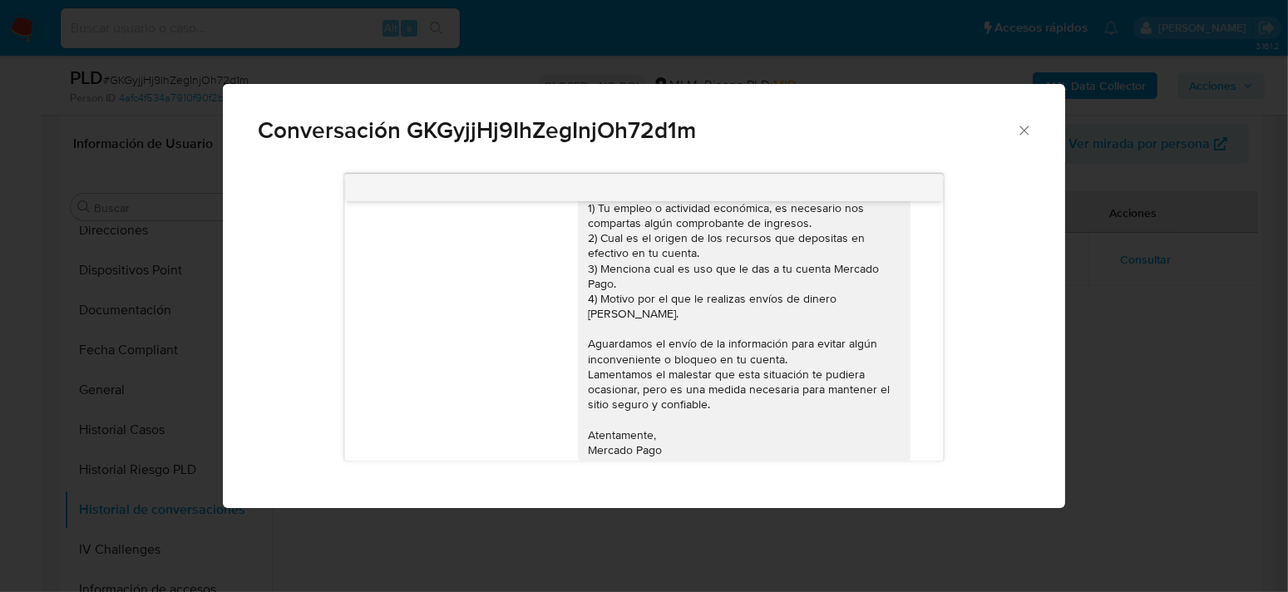
scroll to position [0, 0]
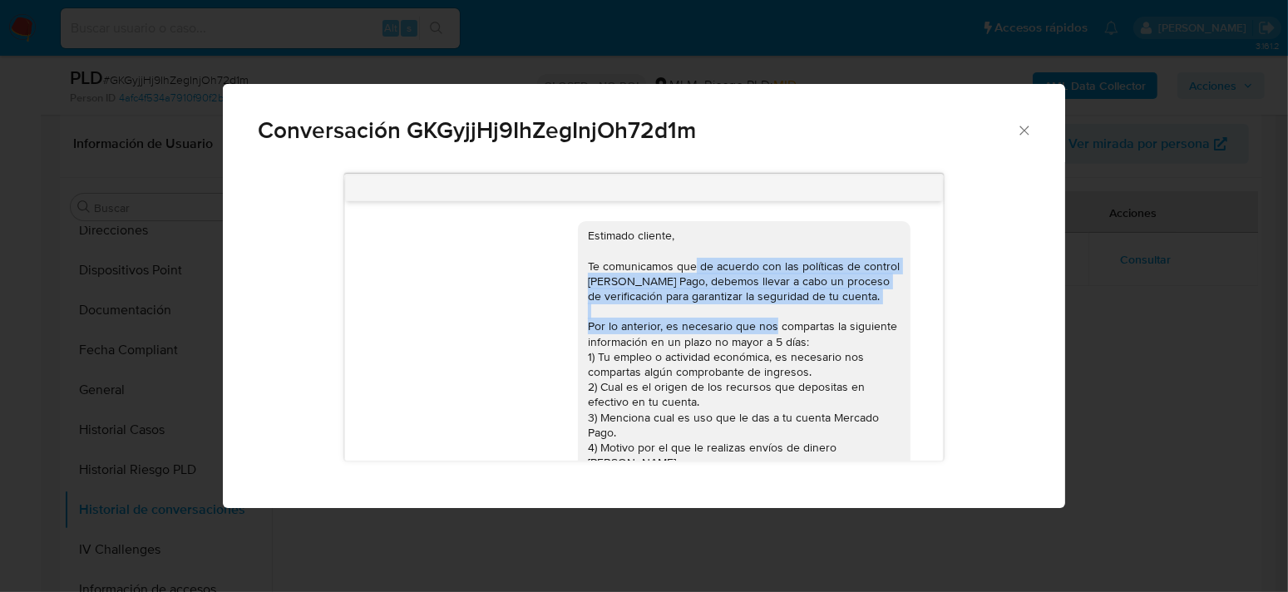
drag, startPoint x: 681, startPoint y: 266, endPoint x: 778, endPoint y: 324, distance: 112.7
click at [778, 324] on div "Estimado cliente, Te comunicamos que de acuerdo con las políticas de control de…" at bounding box center [744, 417] width 313 height 378
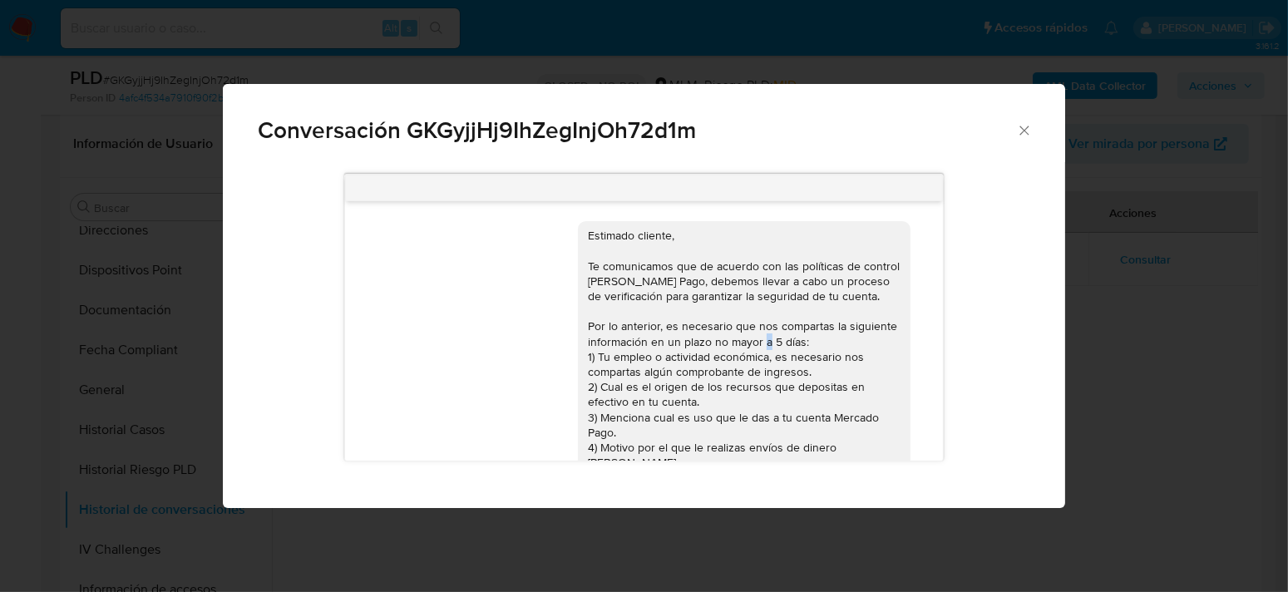
click at [768, 339] on div "Estimado cliente, Te comunicamos que de acuerdo con las políticas de control de…" at bounding box center [744, 417] width 313 height 378
drag, startPoint x: 591, startPoint y: 322, endPoint x: 655, endPoint y: 336, distance: 65.6
click at [655, 336] on div "Estimado cliente, Te comunicamos que de acuerdo con las políticas de control de…" at bounding box center [744, 417] width 313 height 378
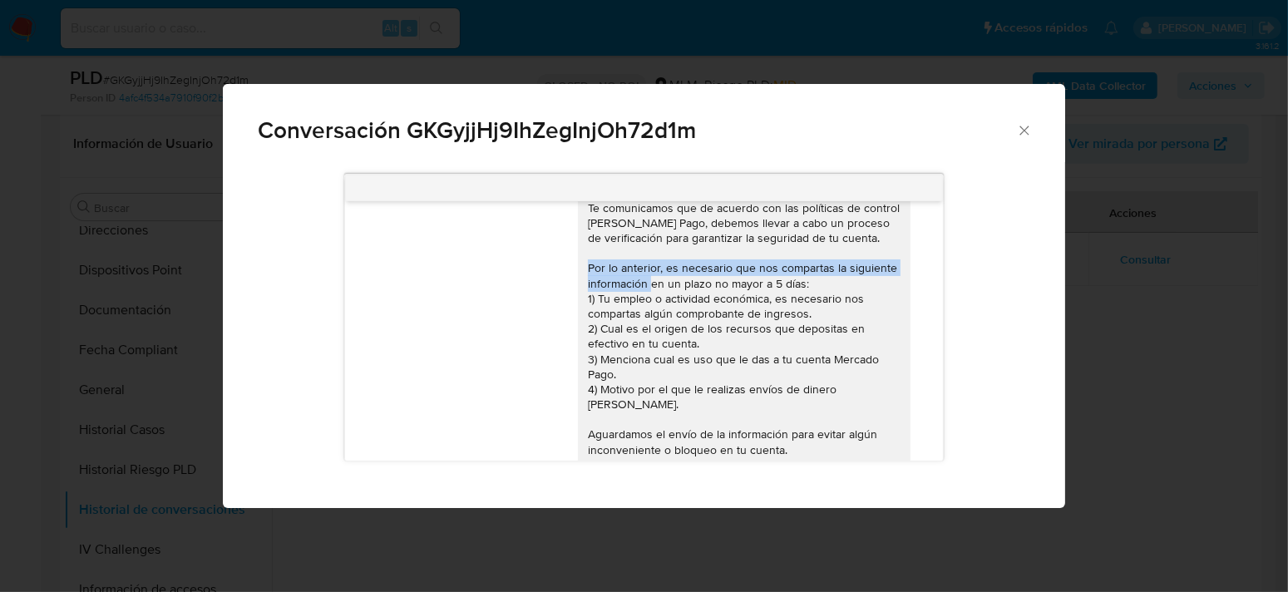
scroll to position [83, 0]
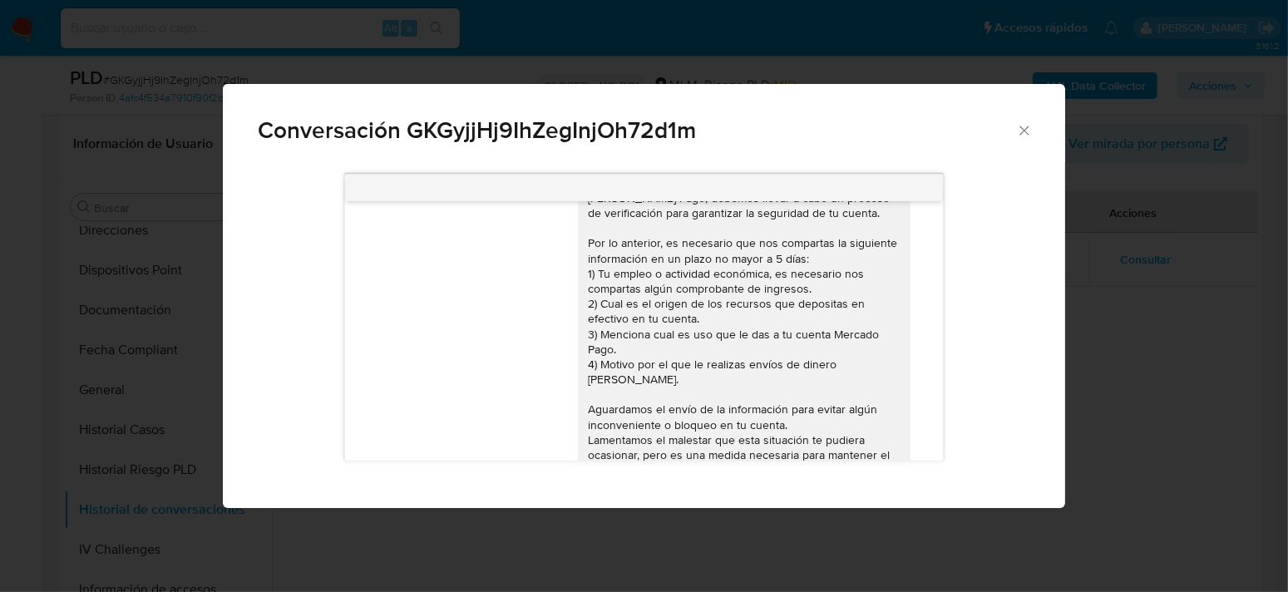
click at [744, 281] on div "Estimado cliente, Te comunicamos que de acuerdo con las políticas de control de…" at bounding box center [744, 334] width 313 height 378
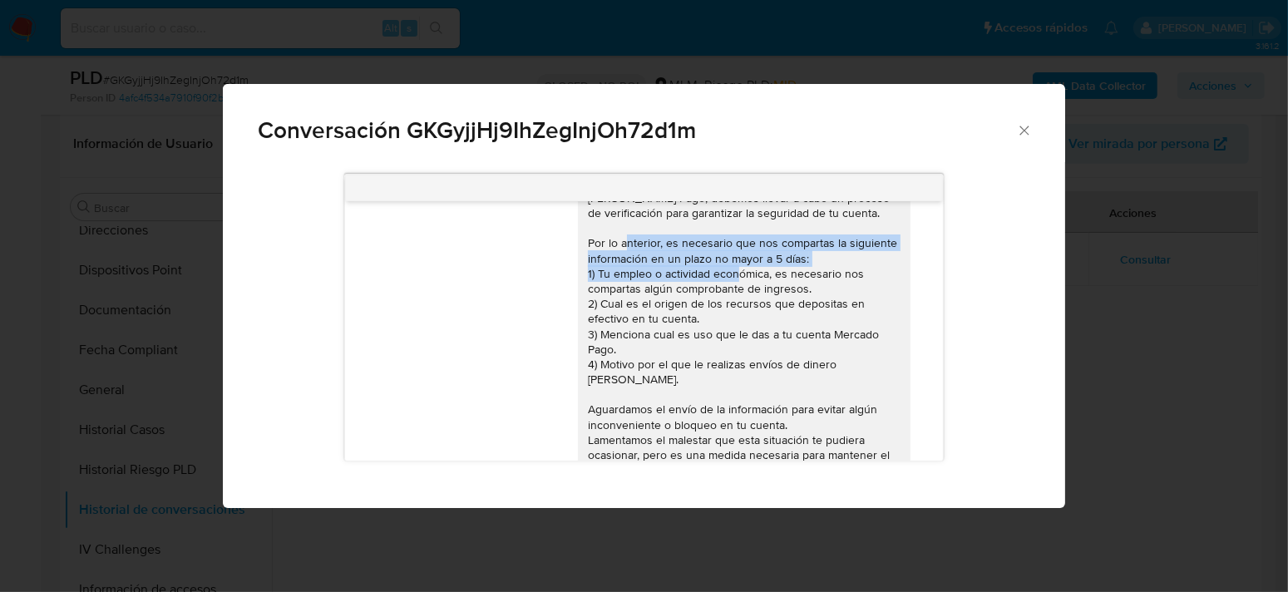
drag, startPoint x: 630, startPoint y: 242, endPoint x: 736, endPoint y: 272, distance: 110.6
click at [745, 271] on div "Estimado cliente, Te comunicamos que de acuerdo con las políticas de control de…" at bounding box center [744, 334] width 313 height 378
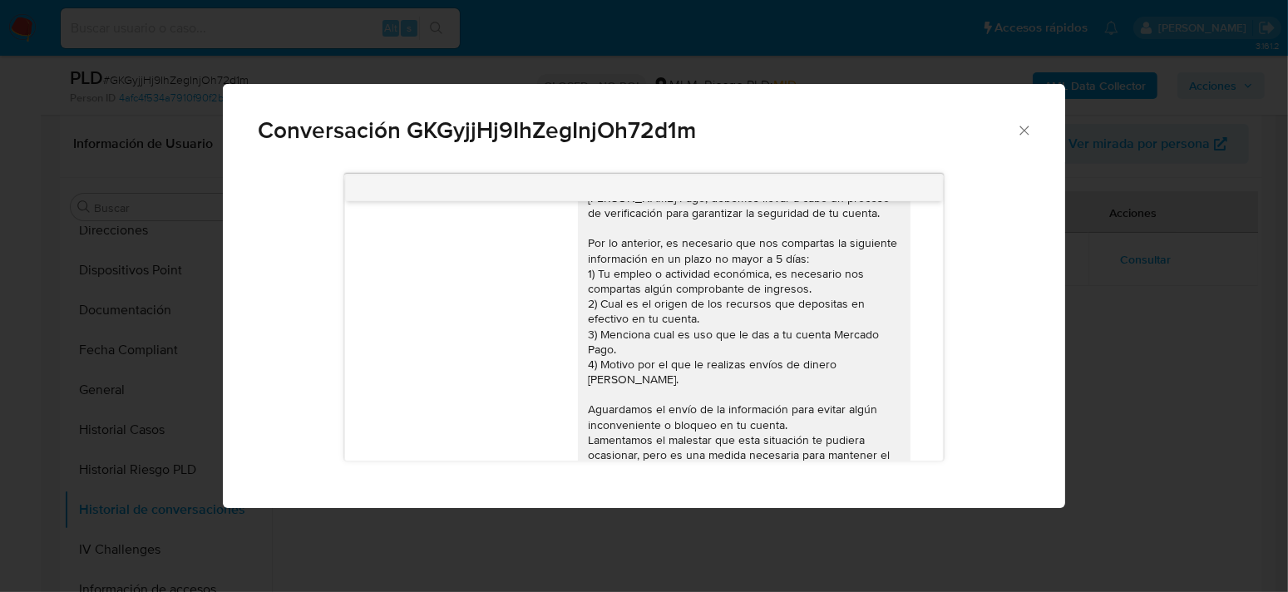
click at [691, 284] on div "Estimado cliente, Te comunicamos que de acuerdo con las políticas de control de…" at bounding box center [744, 334] width 313 height 378
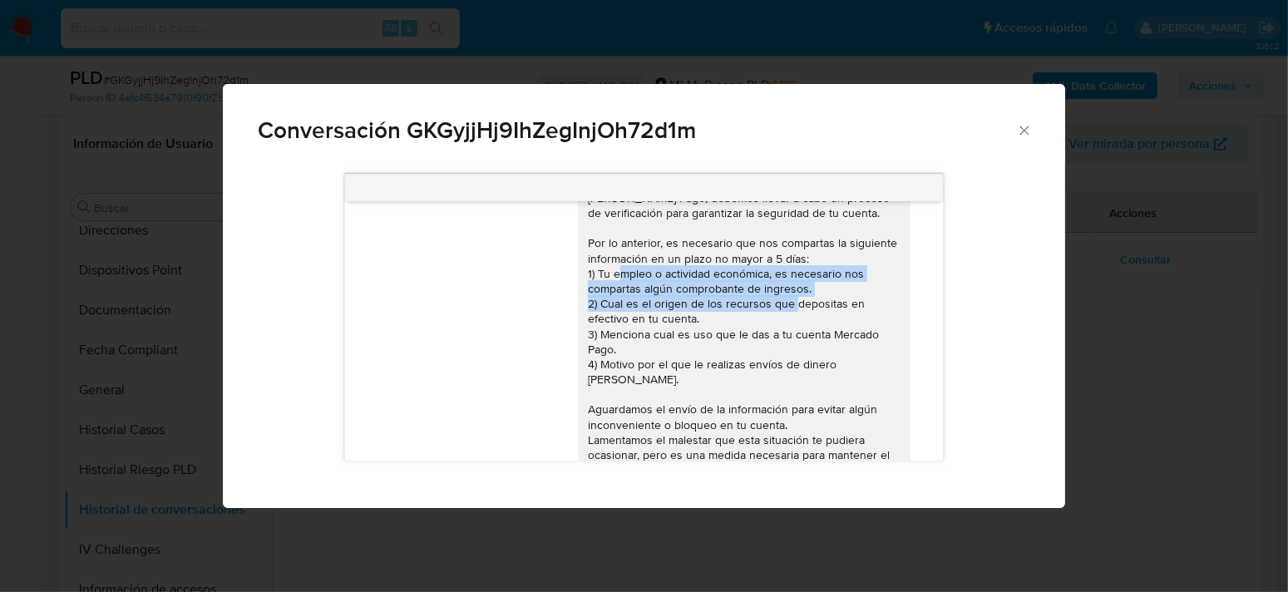
drag, startPoint x: 626, startPoint y: 273, endPoint x: 797, endPoint y: 299, distance: 172.4
click at [797, 299] on div "Estimado cliente, Te comunicamos que de acuerdo con las políticas de control de…" at bounding box center [744, 334] width 313 height 378
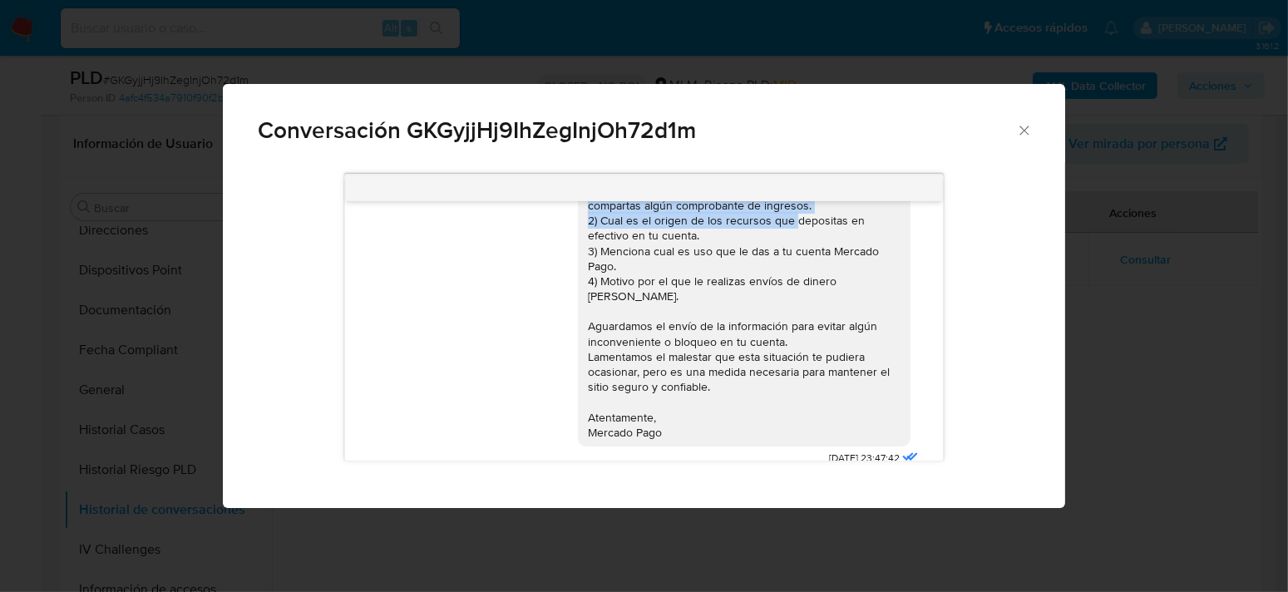
click at [622, 223] on div "Estimado cliente, Te comunicamos que de acuerdo con las políticas de control de…" at bounding box center [744, 251] width 313 height 378
click at [731, 257] on div "Estimado cliente, Te comunicamos que de acuerdo con las políticas de control de…" at bounding box center [744, 251] width 313 height 378
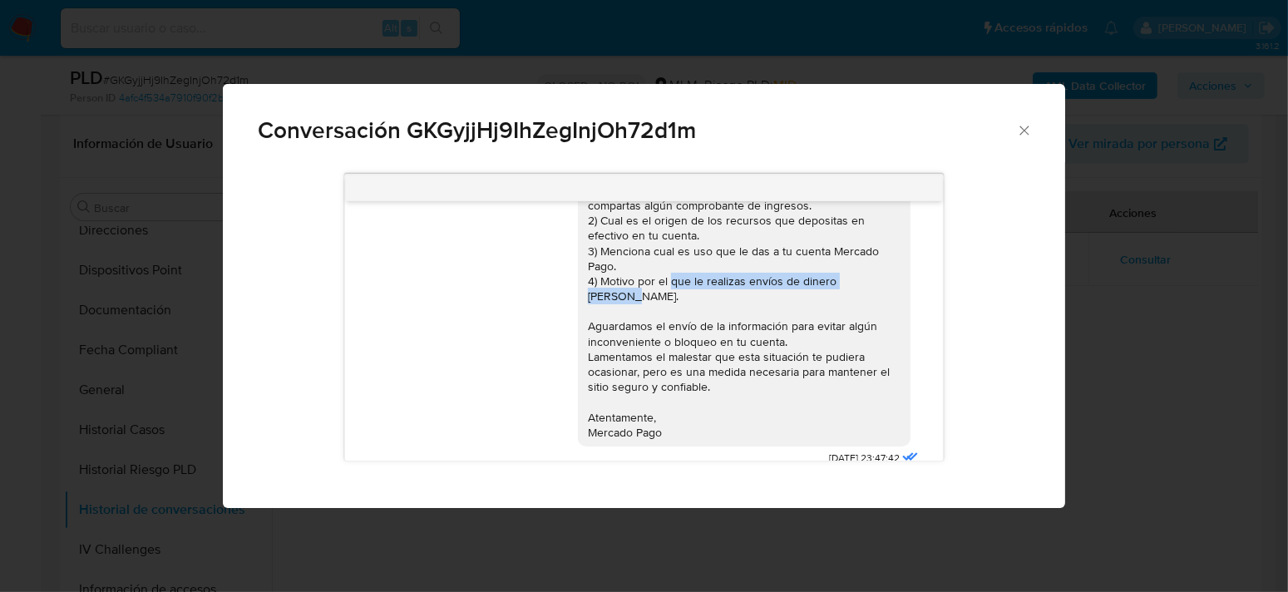
drag, startPoint x: 674, startPoint y: 276, endPoint x: 793, endPoint y: 294, distance: 120.3
click at [793, 294] on div "Estimado cliente, Te comunicamos que de acuerdo con las políticas de control de…" at bounding box center [744, 251] width 313 height 378
click at [795, 308] on div "Estimado cliente, Te comunicamos que de acuerdo con las políticas de control de…" at bounding box center [744, 251] width 313 height 378
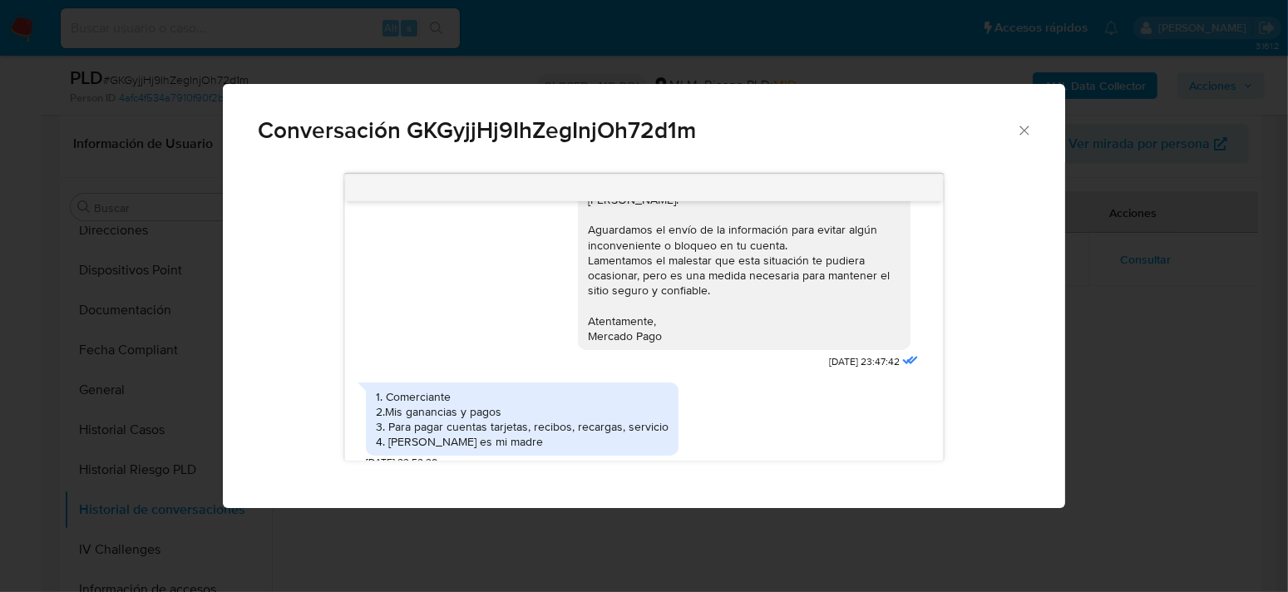
scroll to position [264, 0]
drag, startPoint x: 445, startPoint y: 405, endPoint x: 640, endPoint y: 414, distance: 195.6
click at [637, 415] on div "1. Comerciante 2.Mis ganancias y pagos 3. Para pagar cuentas tarjetas, recibos,…" at bounding box center [522, 418] width 293 height 61
click at [632, 422] on div "1. Comerciante 2.Mis ganancias y pagos 3. Para pagar cuentas tarjetas, recibos,…" at bounding box center [522, 418] width 293 height 61
drag, startPoint x: 411, startPoint y: 425, endPoint x: 510, endPoint y: 425, distance: 99.0
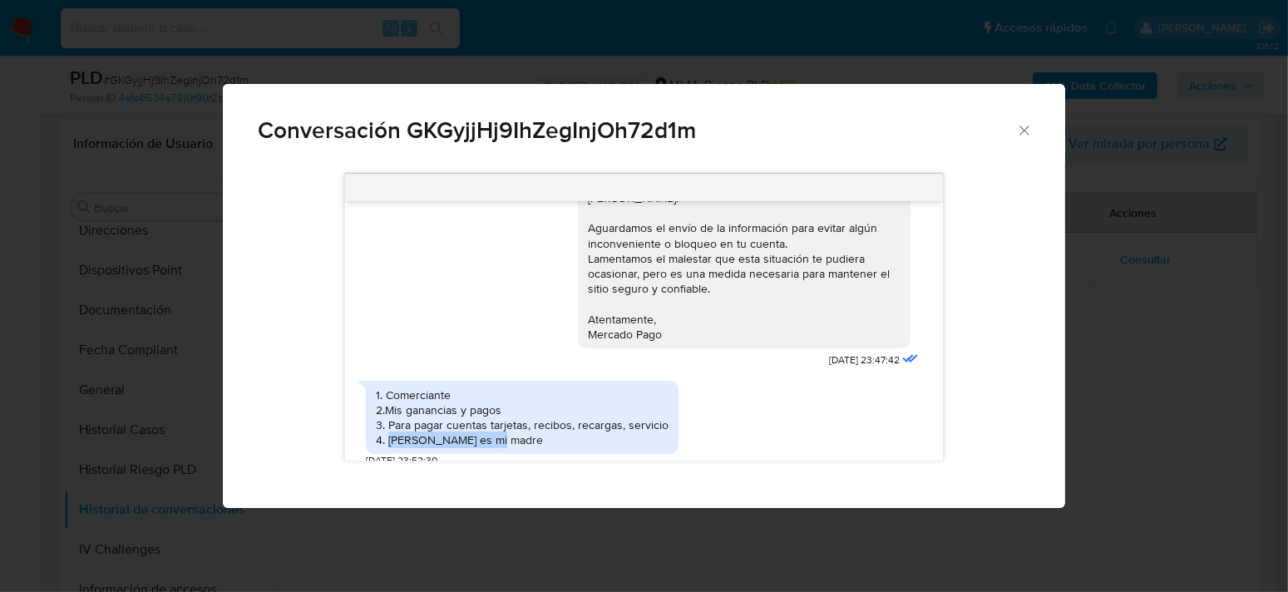
click at [510, 425] on div "1. Comerciante 2.Mis ganancias y pagos 3. Para pagar cuentas tarjetas, recibos,…" at bounding box center [522, 418] width 293 height 61
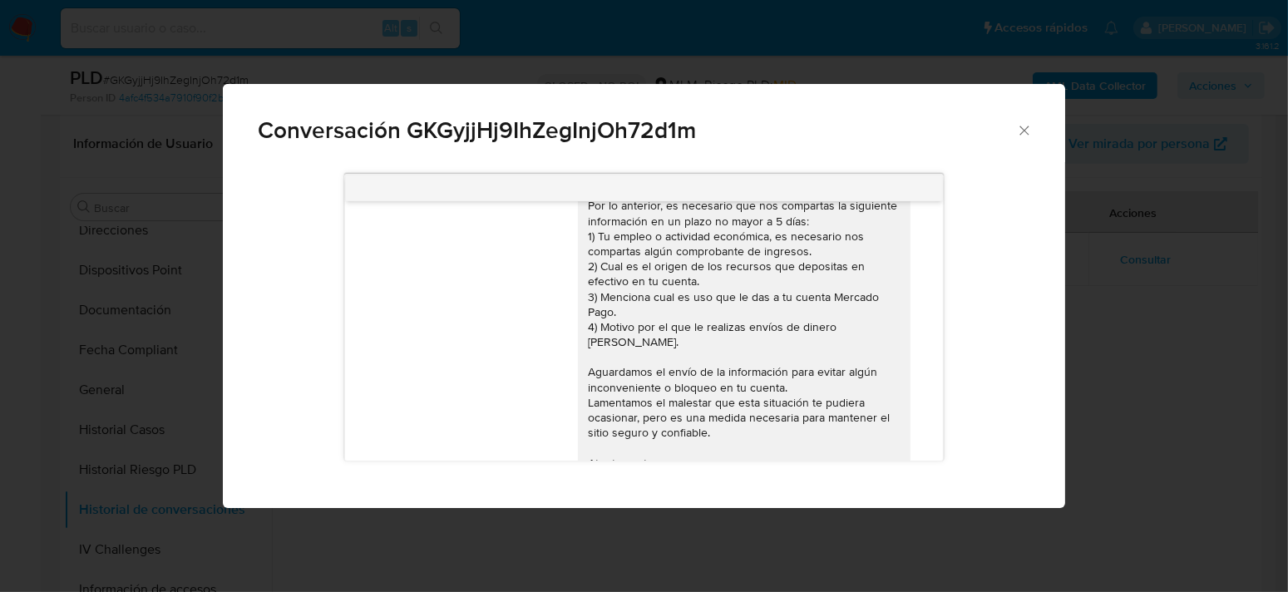
scroll to position [15, 0]
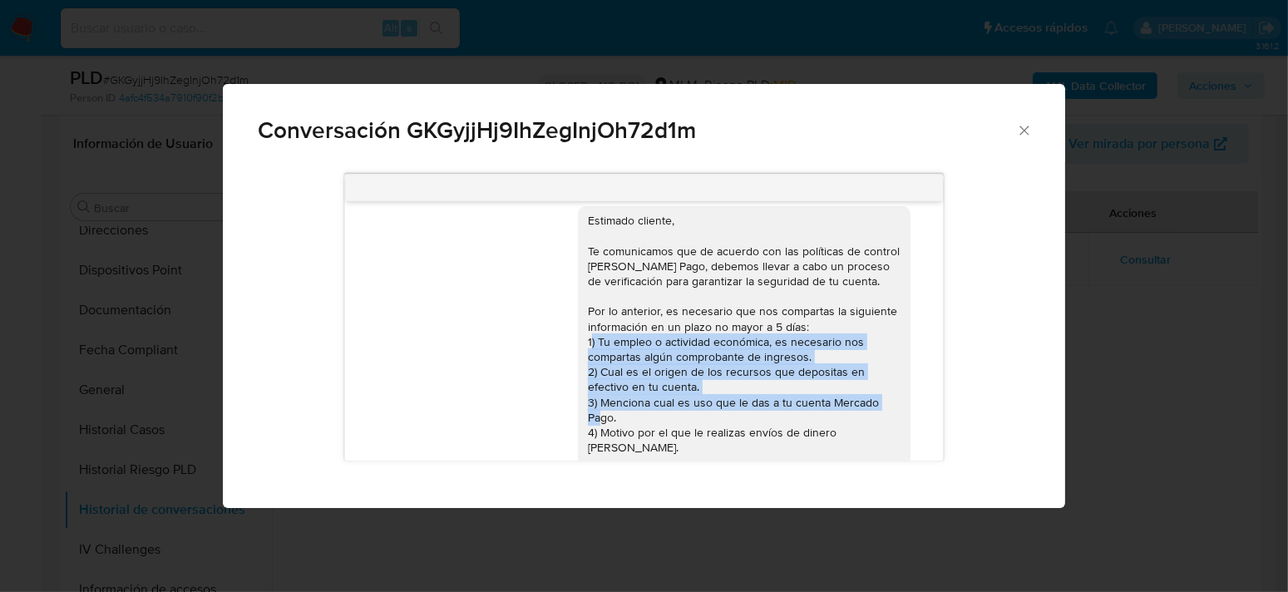
drag, startPoint x: 594, startPoint y: 338, endPoint x: 672, endPoint y: 413, distance: 108.2
click at [672, 413] on div "Estimado cliente, Te comunicamos que de acuerdo con las políticas de control de…" at bounding box center [744, 402] width 313 height 378
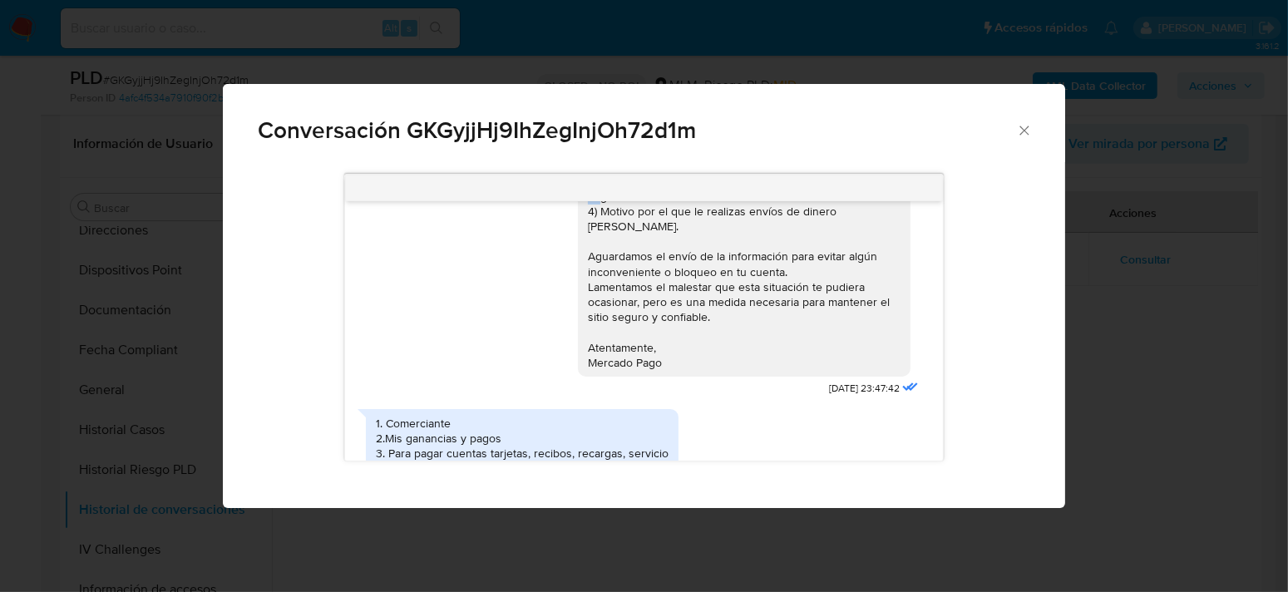
scroll to position [264, 0]
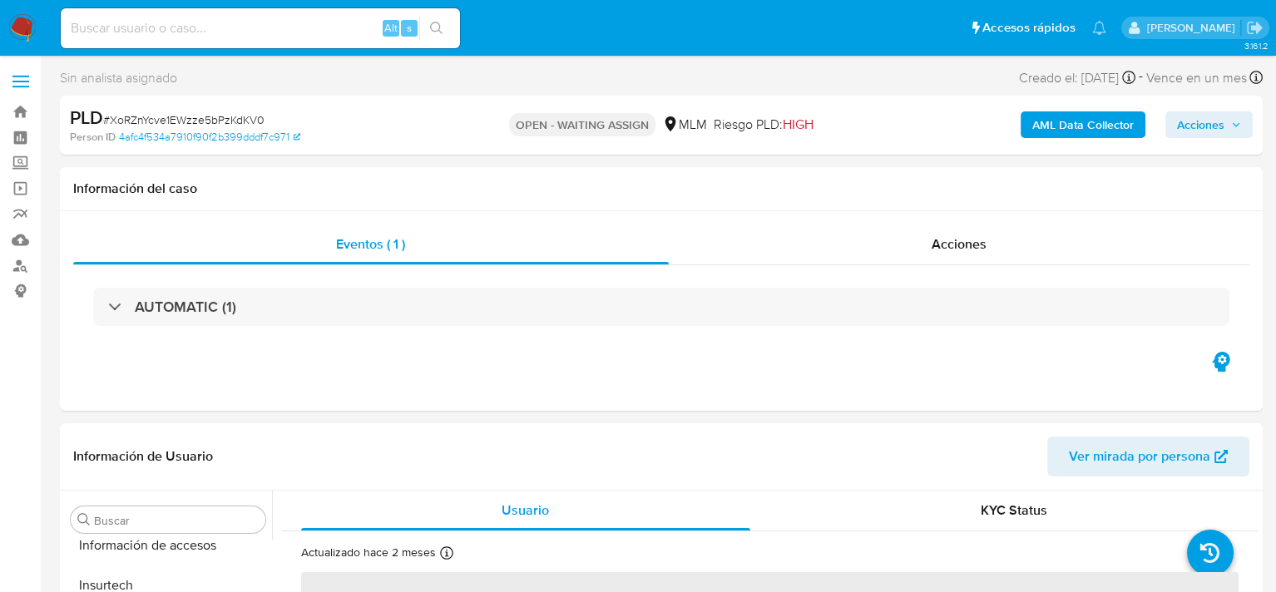
scroll to position [783, 0]
select select "10"
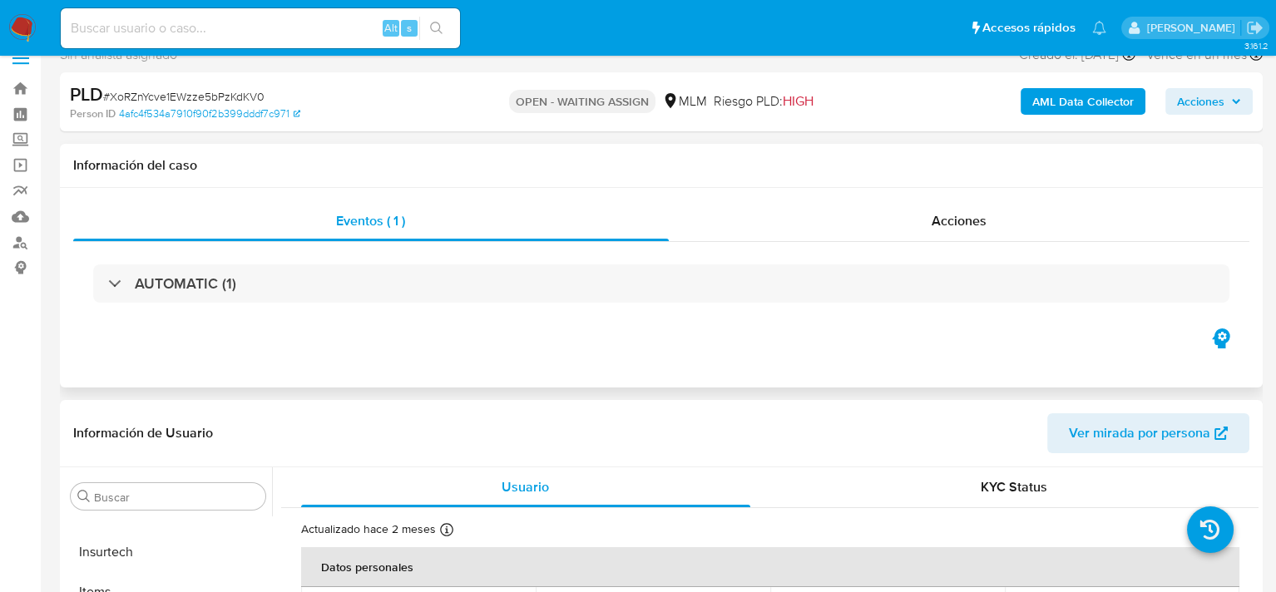
scroll to position [0, 0]
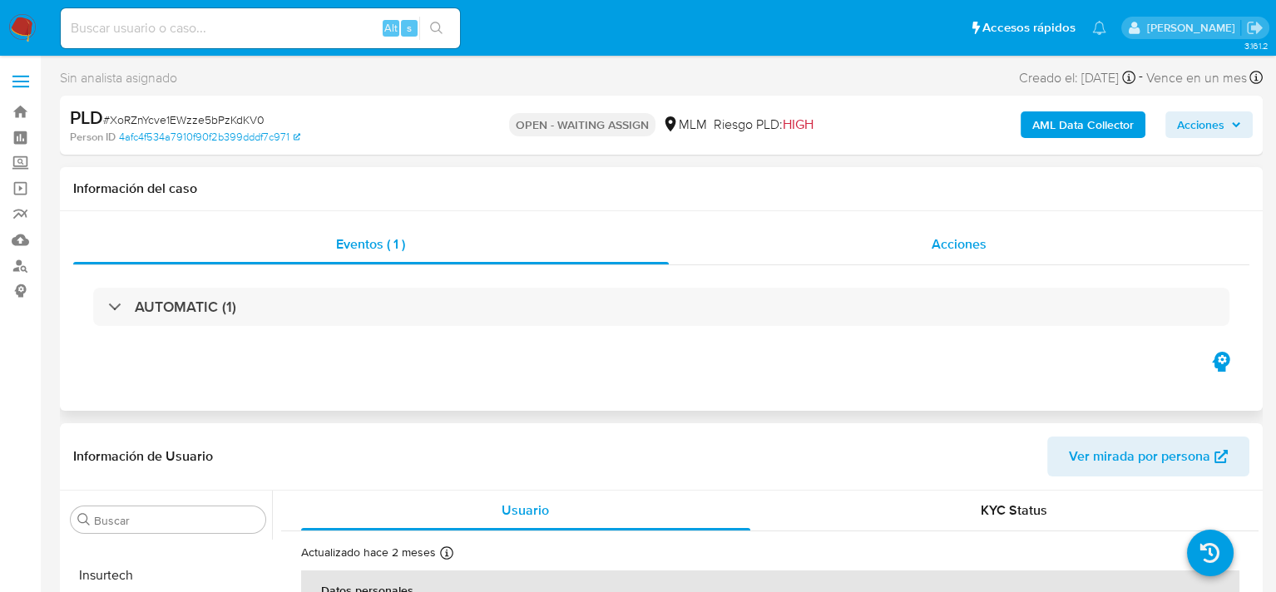
click at [906, 235] on div "Acciones" at bounding box center [959, 245] width 581 height 40
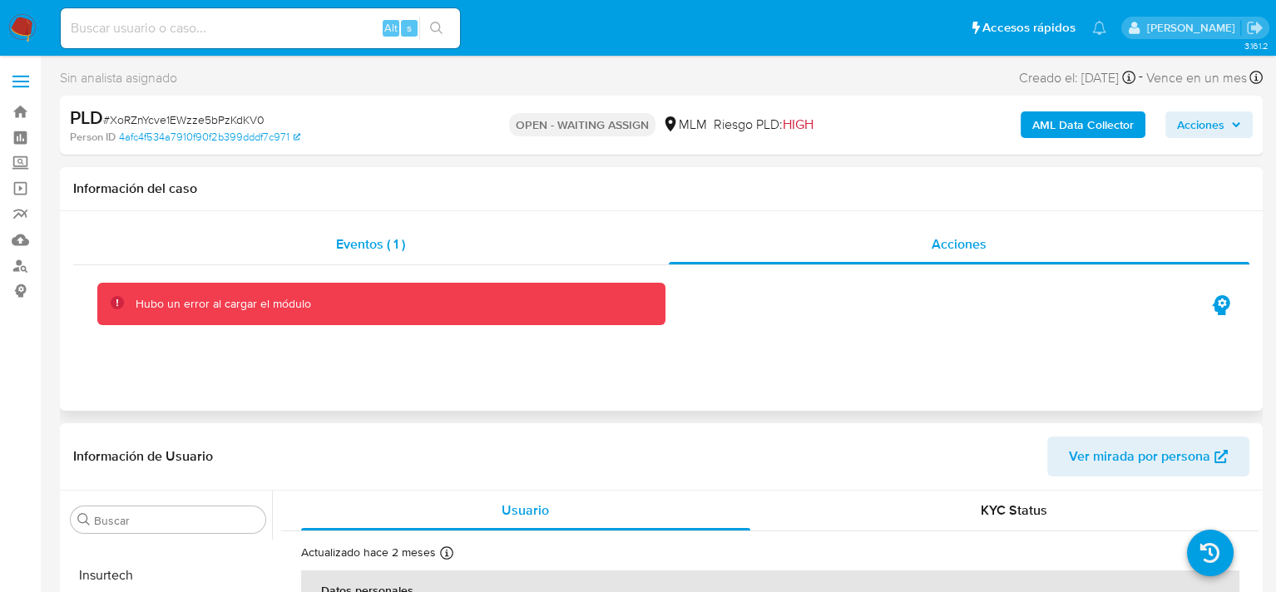
click at [464, 244] on div "Eventos ( 1 )" at bounding box center [370, 245] width 595 height 40
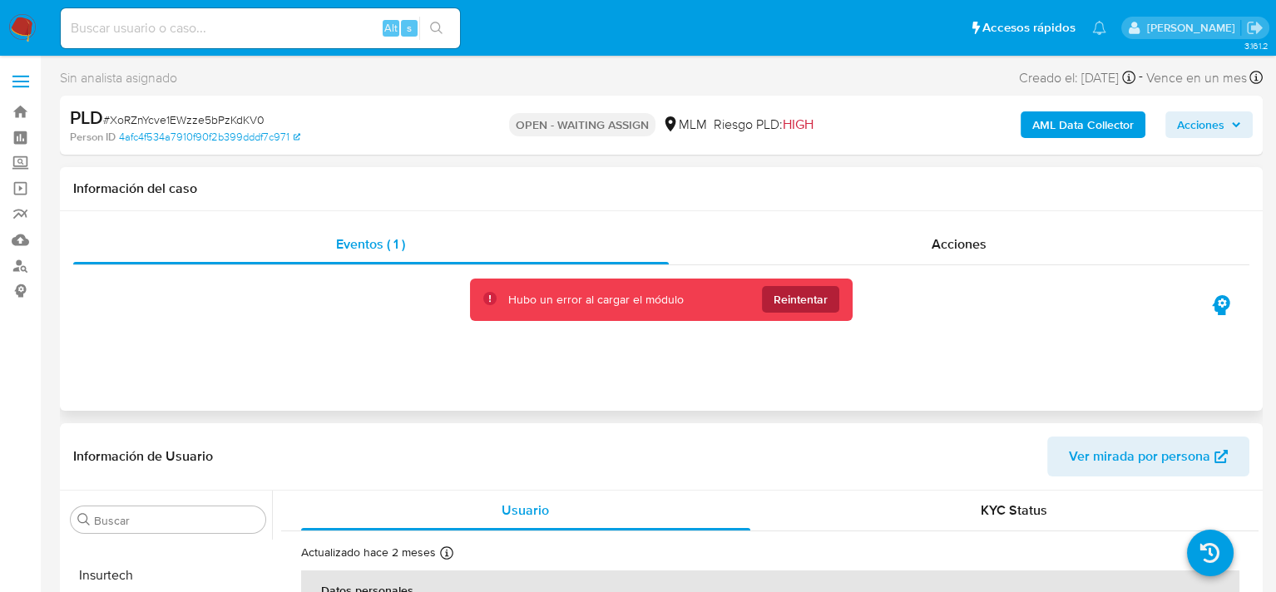
click at [797, 291] on span "Reintentar" at bounding box center [800, 299] width 54 height 27
click at [971, 245] on span "Acciones" at bounding box center [958, 244] width 55 height 19
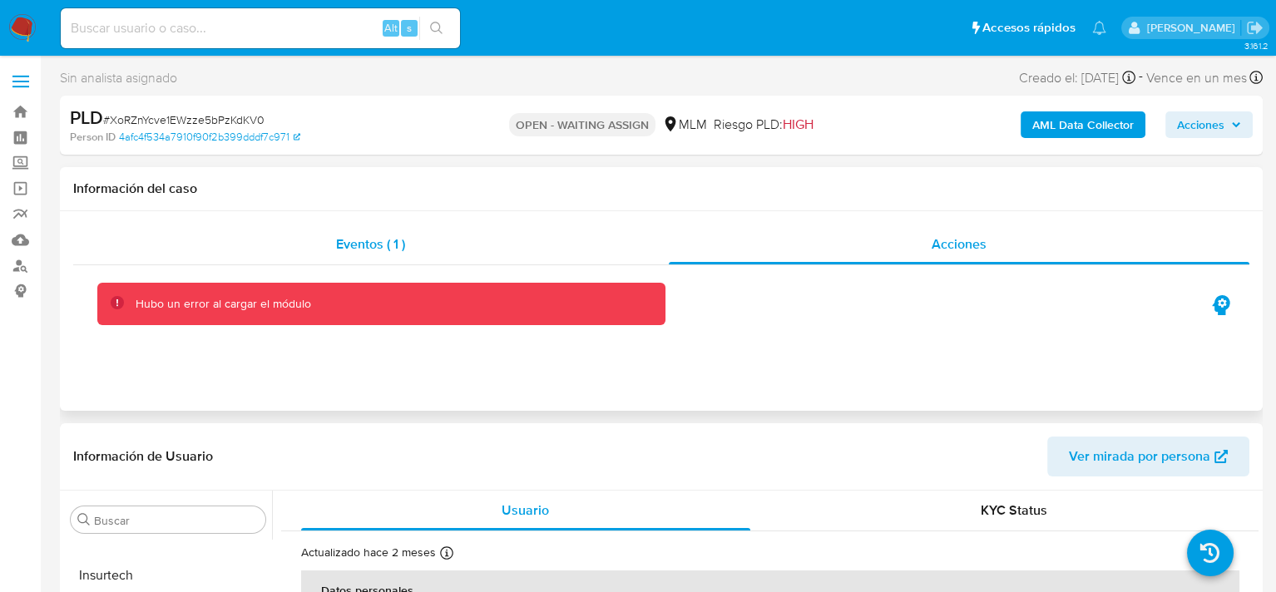
click at [378, 250] on span "Eventos ( 1 )" at bounding box center [370, 244] width 69 height 19
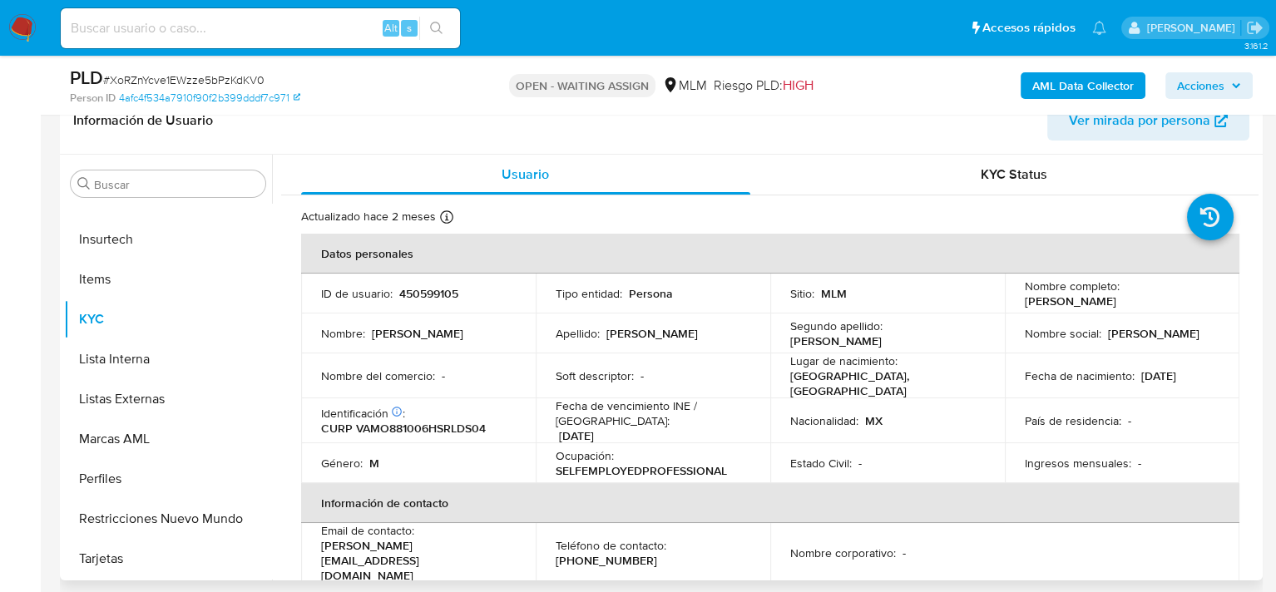
scroll to position [249, 0]
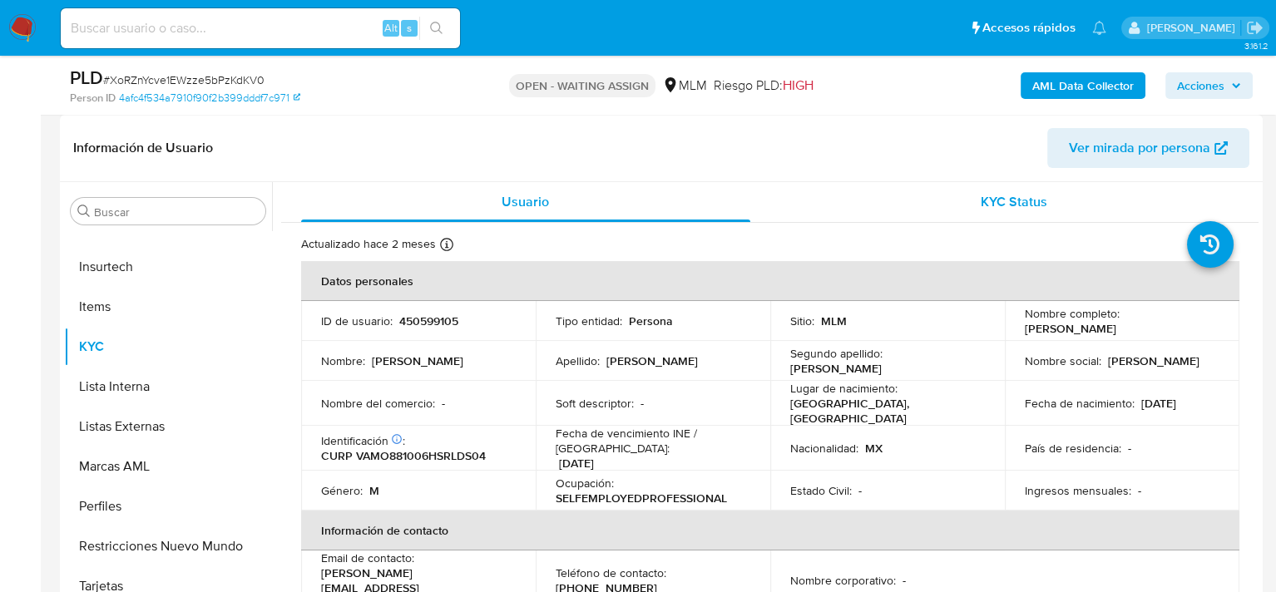
click at [1097, 199] on div "KYC Status" at bounding box center [1014, 202] width 449 height 40
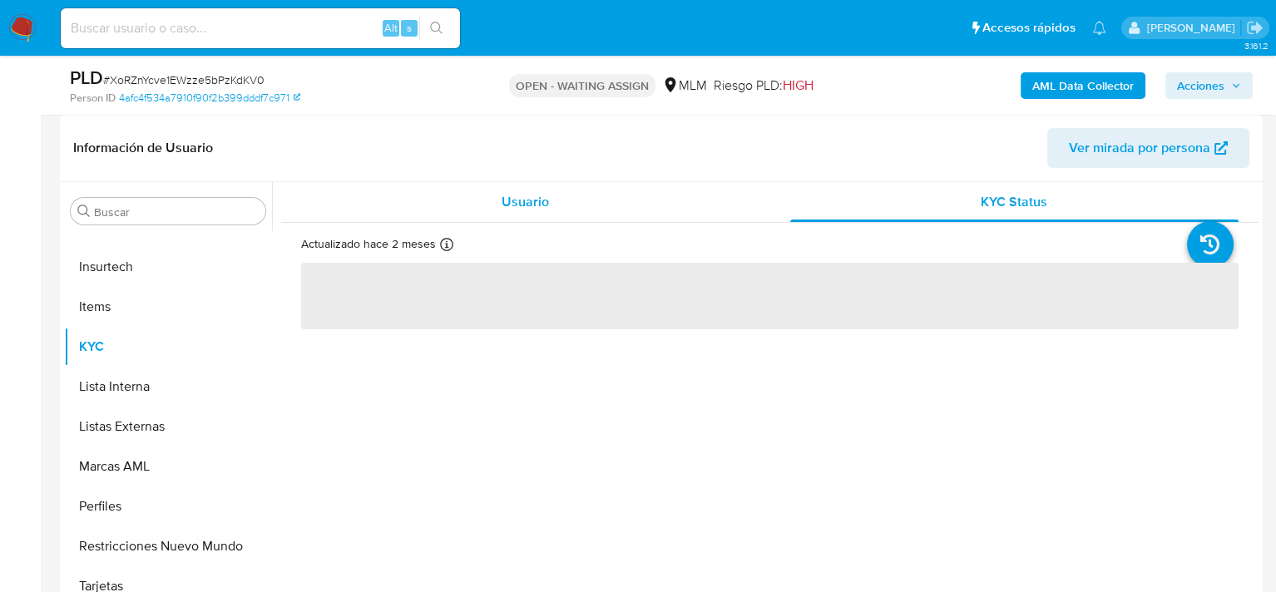
click at [562, 210] on div "Usuario" at bounding box center [525, 202] width 449 height 40
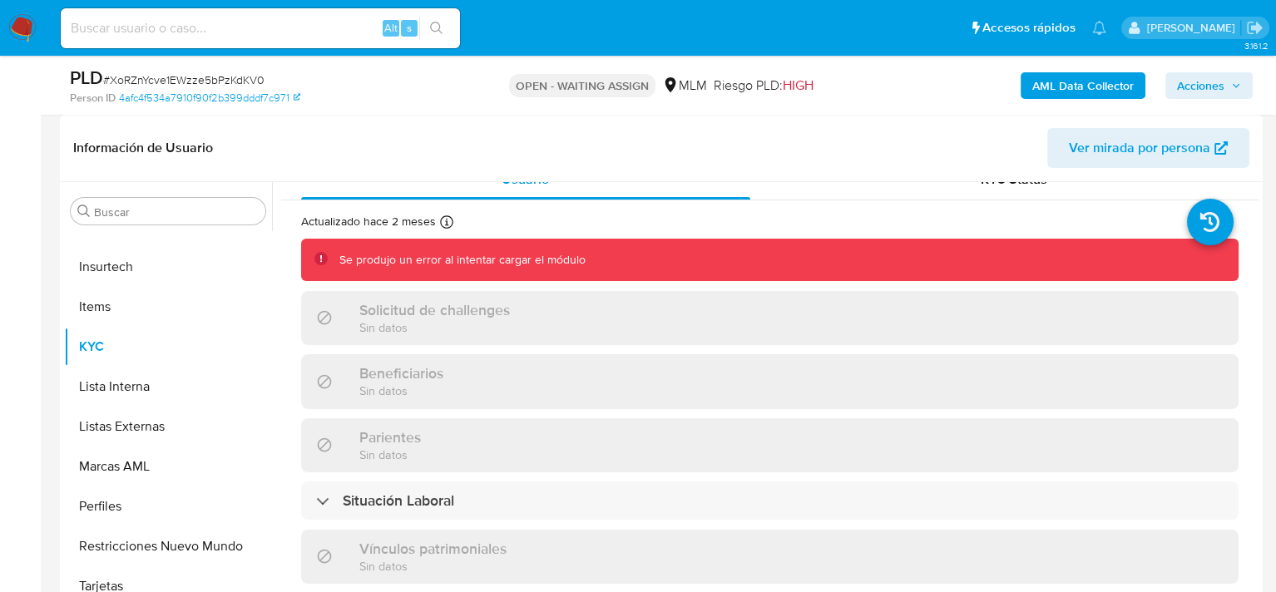
scroll to position [0, 0]
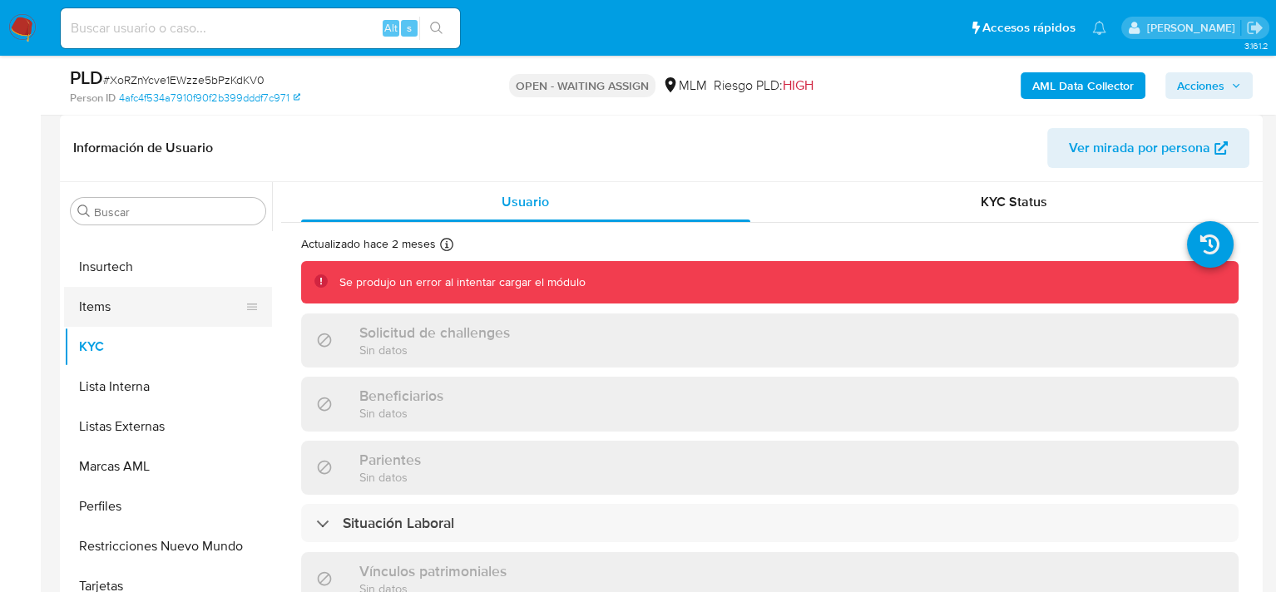
click at [117, 300] on button "Items" at bounding box center [161, 307] width 195 height 40
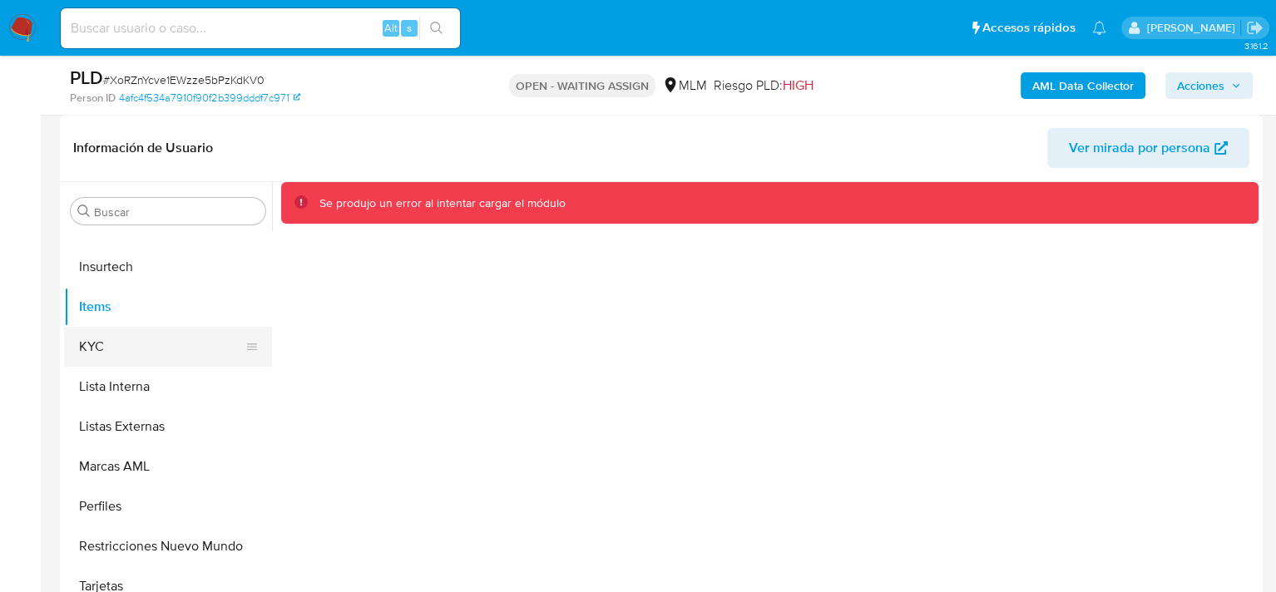
click at [152, 332] on button "KYC" at bounding box center [161, 347] width 195 height 40
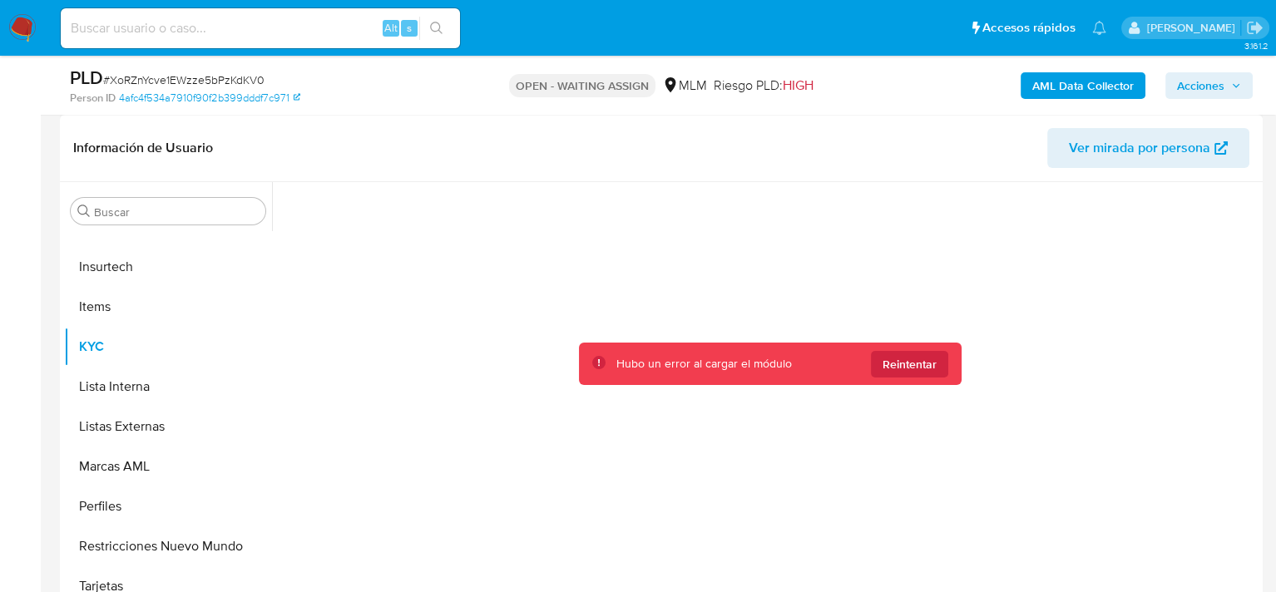
click at [431, 328] on div at bounding box center [769, 390] width 977 height 417
click at [363, 152] on header "Información de Usuario Ver mirada por persona" at bounding box center [661, 148] width 1176 height 40
click at [1216, 28] on p "[PERSON_NAME]" at bounding box center [1193, 28] width 94 height 16
click at [1254, 28] on icon "Salir" at bounding box center [1254, 28] width 15 height 12
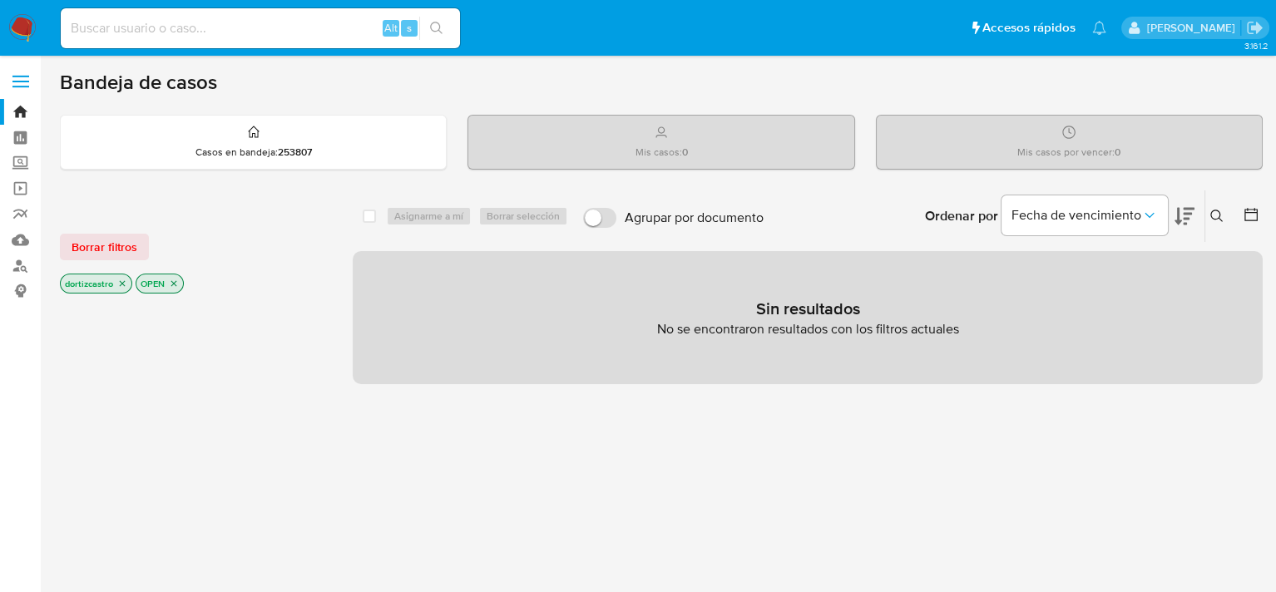
click at [106, 240] on span "Borrar filtros" at bounding box center [105, 246] width 66 height 23
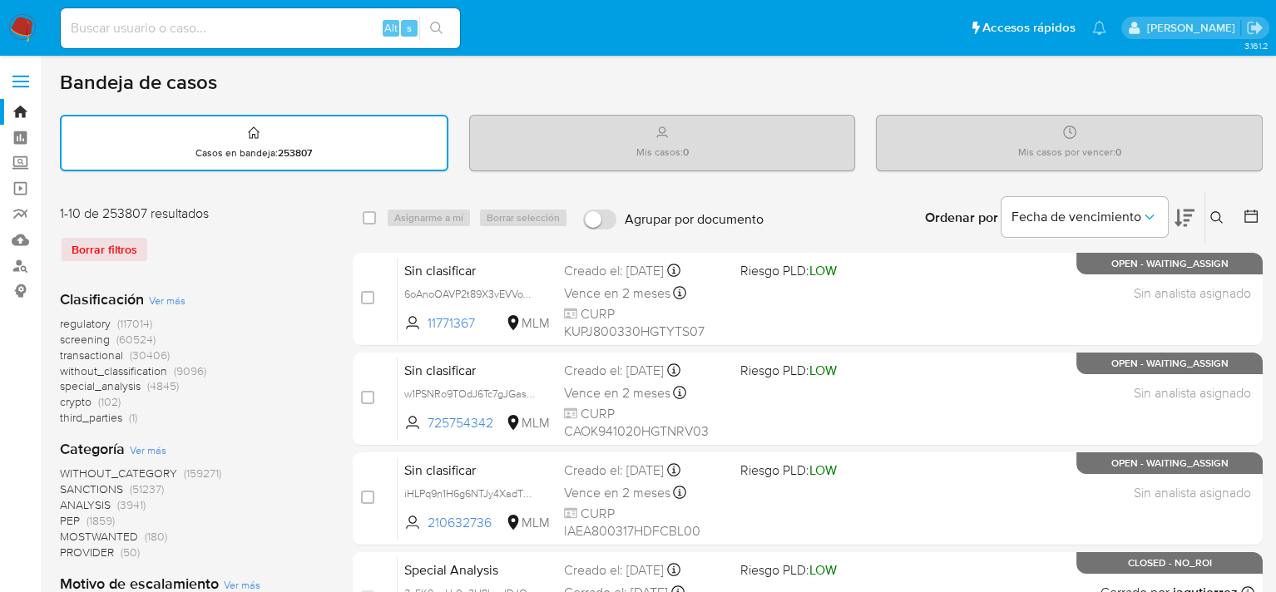
click at [1216, 225] on button at bounding box center [1218, 218] width 27 height 20
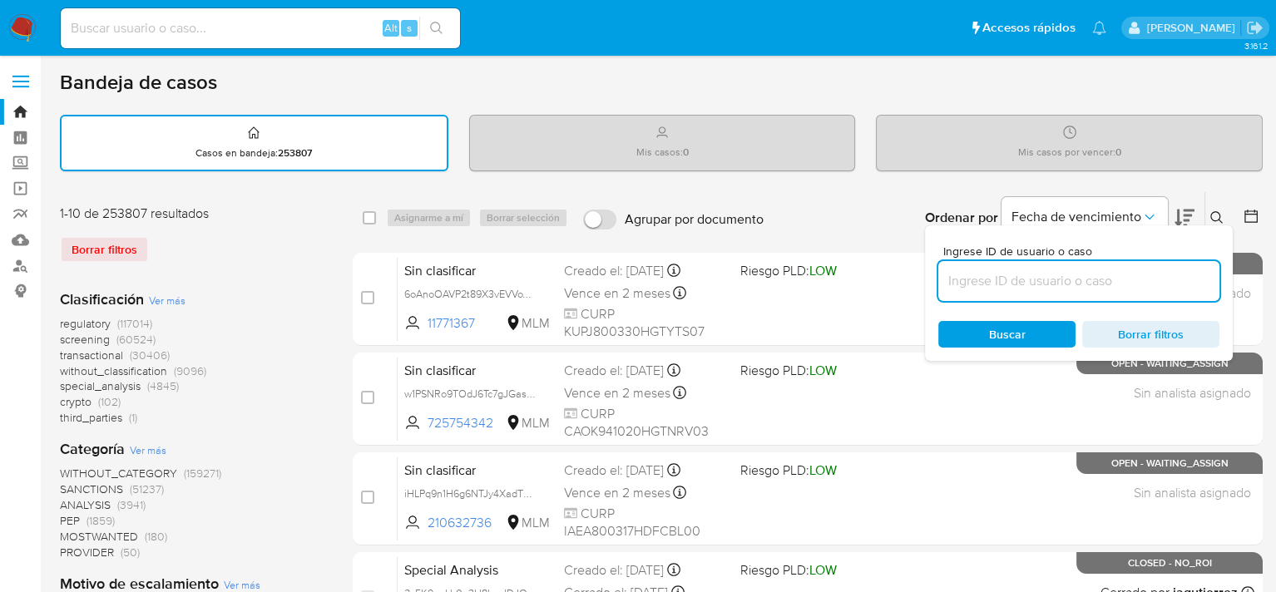
click at [1065, 279] on input at bounding box center [1078, 281] width 281 height 22
type input "450599105"
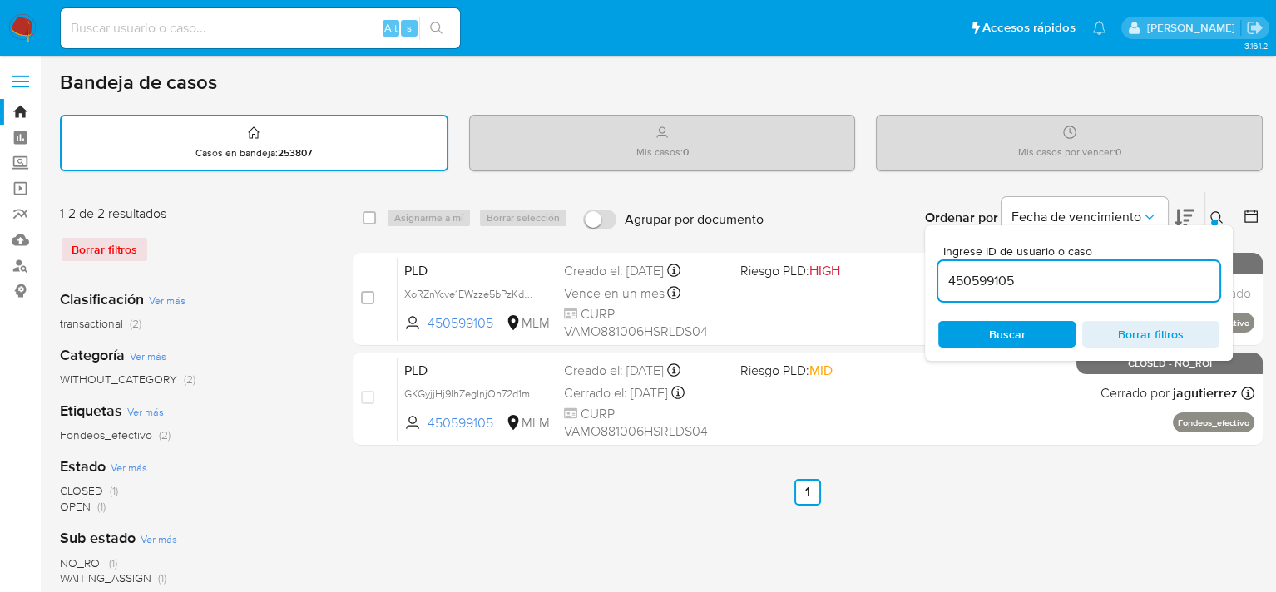
click at [1216, 211] on icon at bounding box center [1216, 217] width 12 height 12
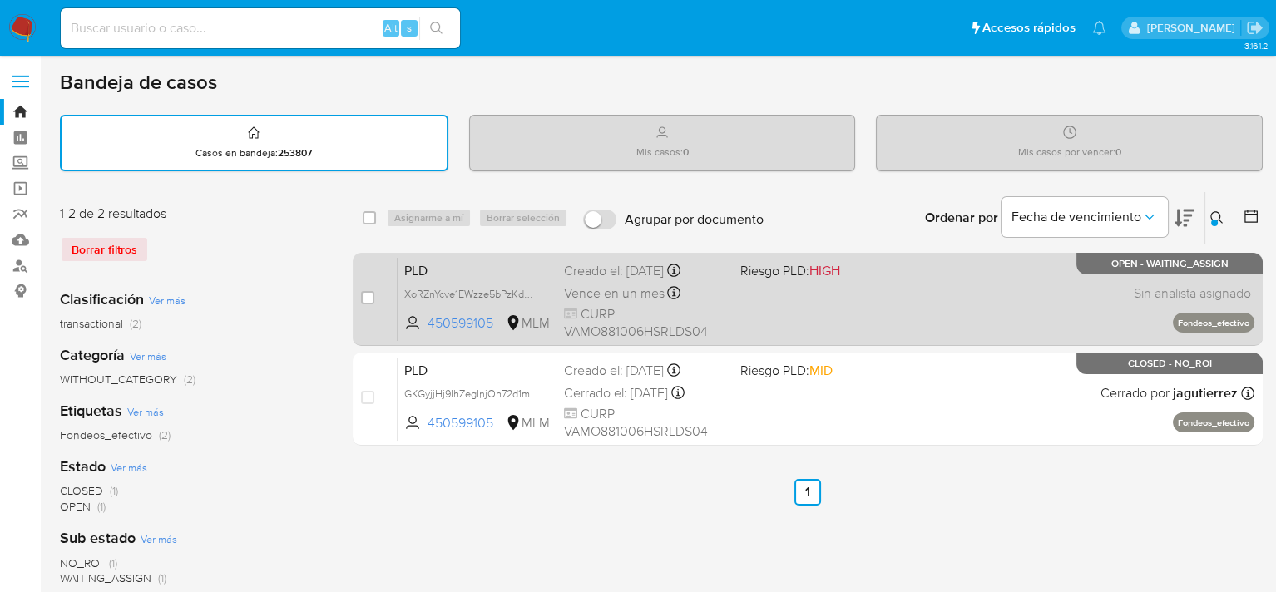
click at [755, 297] on div "PLD XoRZnYcve1EWzze5bPzKdKV0 450599105 MLM Riesgo PLD: HIGH Creado el: [DATE] C…" at bounding box center [826, 299] width 857 height 84
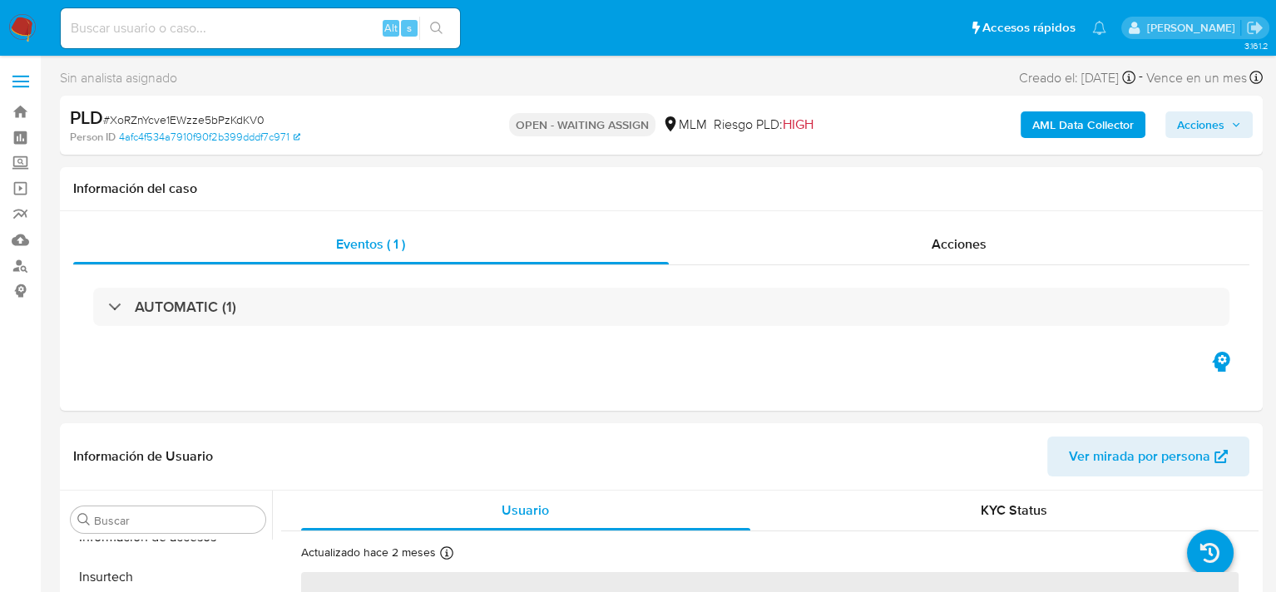
scroll to position [783, 0]
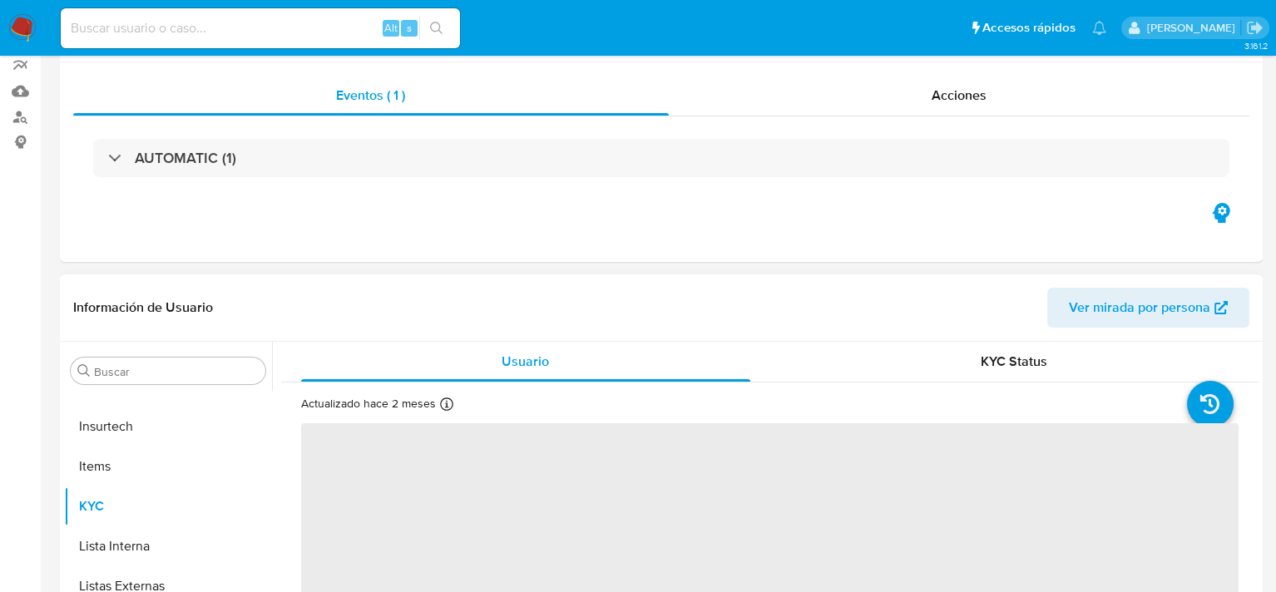
select select "10"
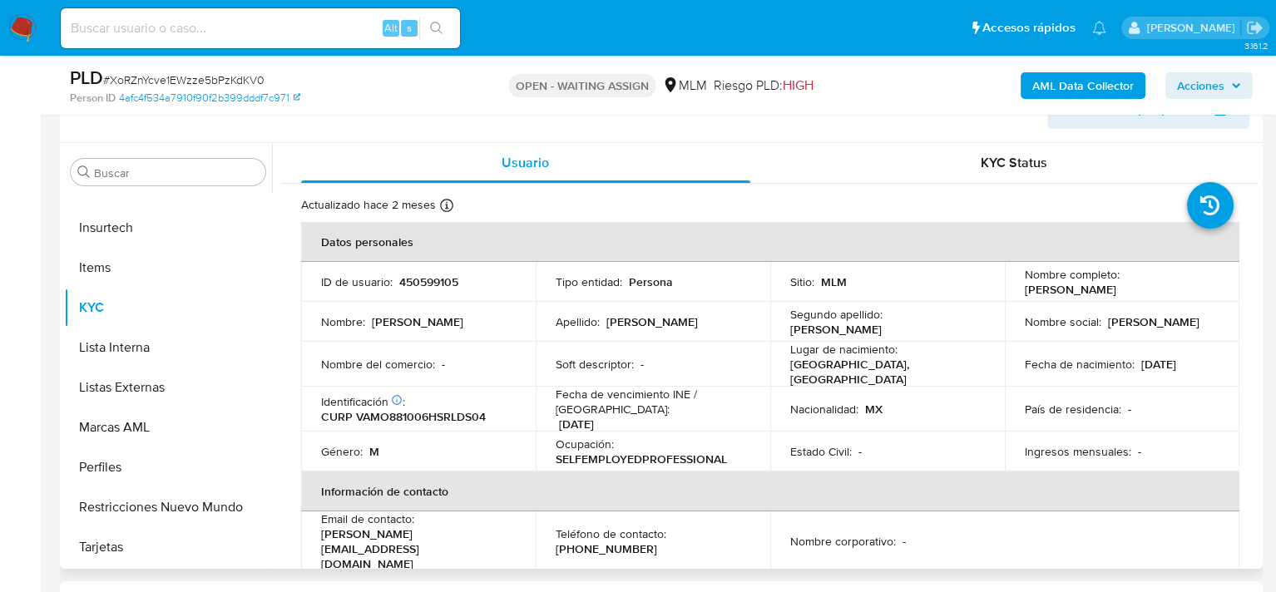
scroll to position [249, 0]
